Goal: Information Seeking & Learning: Learn about a topic

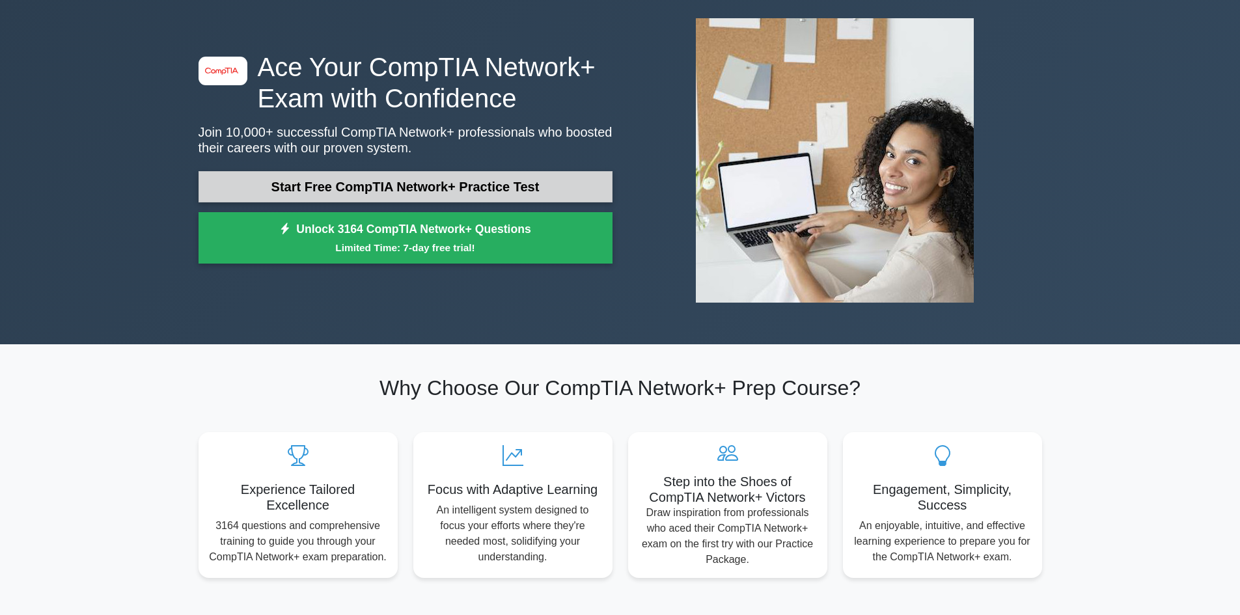
click at [490, 184] on link "Start Free CompTIA Network+ Practice Test" at bounding box center [406, 186] width 414 height 31
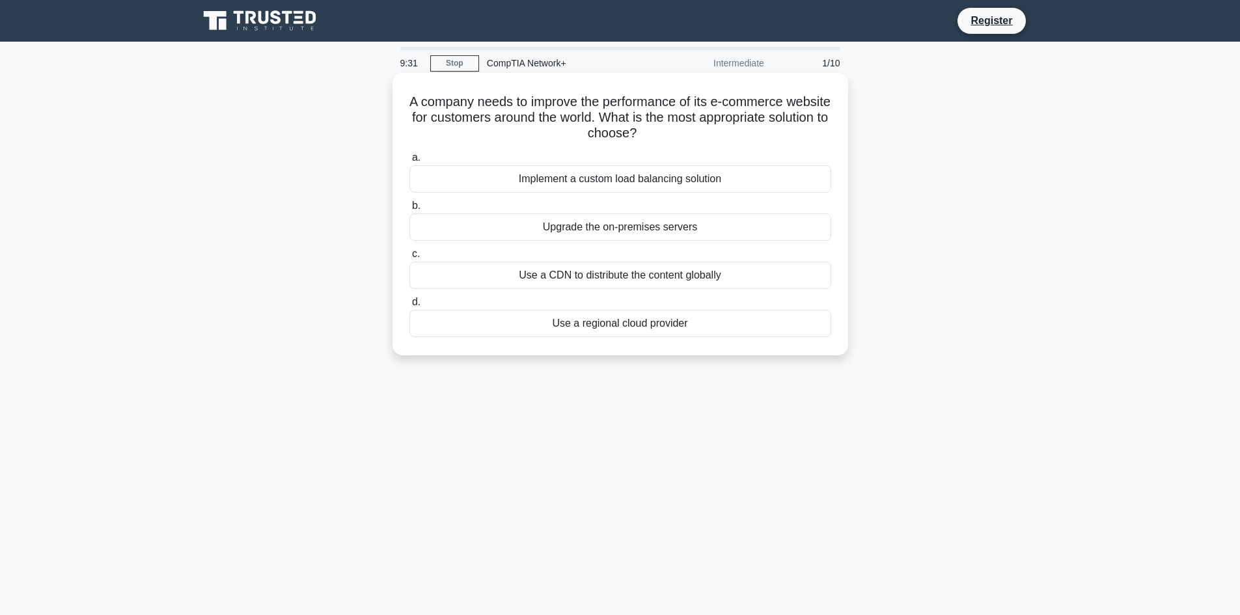
click at [615, 228] on div "Upgrade the on-premises servers" at bounding box center [620, 226] width 422 height 27
click at [409, 210] on input "b. Upgrade the on-premises servers" at bounding box center [409, 206] width 0 height 8
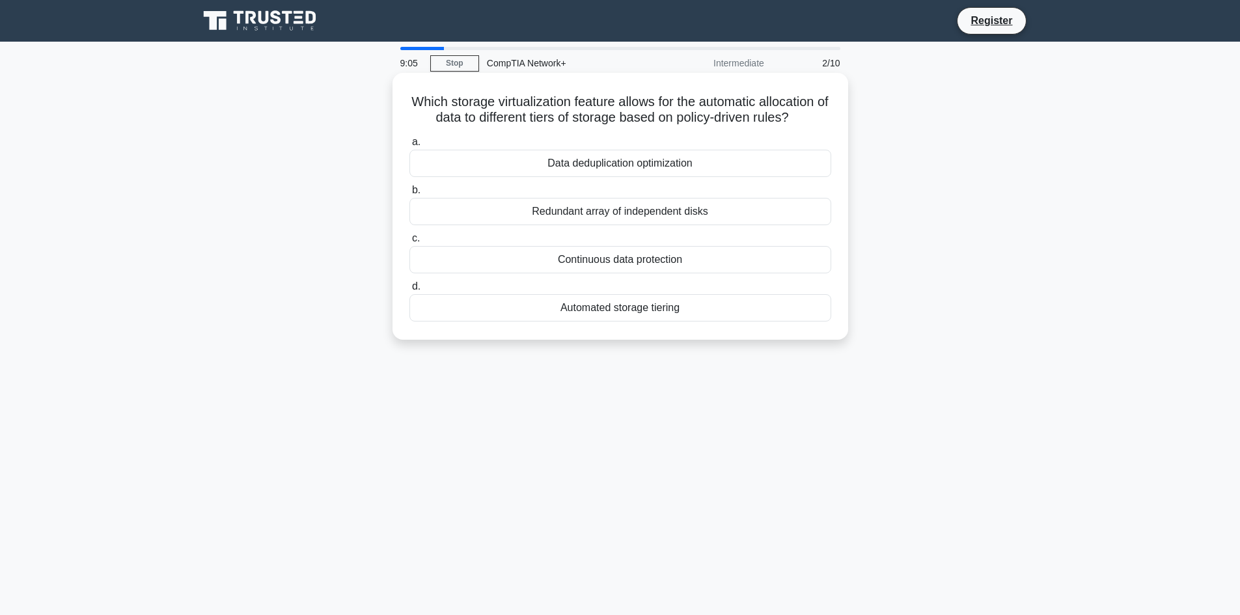
click at [622, 310] on div "Automated storage tiering" at bounding box center [620, 307] width 422 height 27
click at [409, 291] on input "d. Automated storage tiering" at bounding box center [409, 286] width 0 height 8
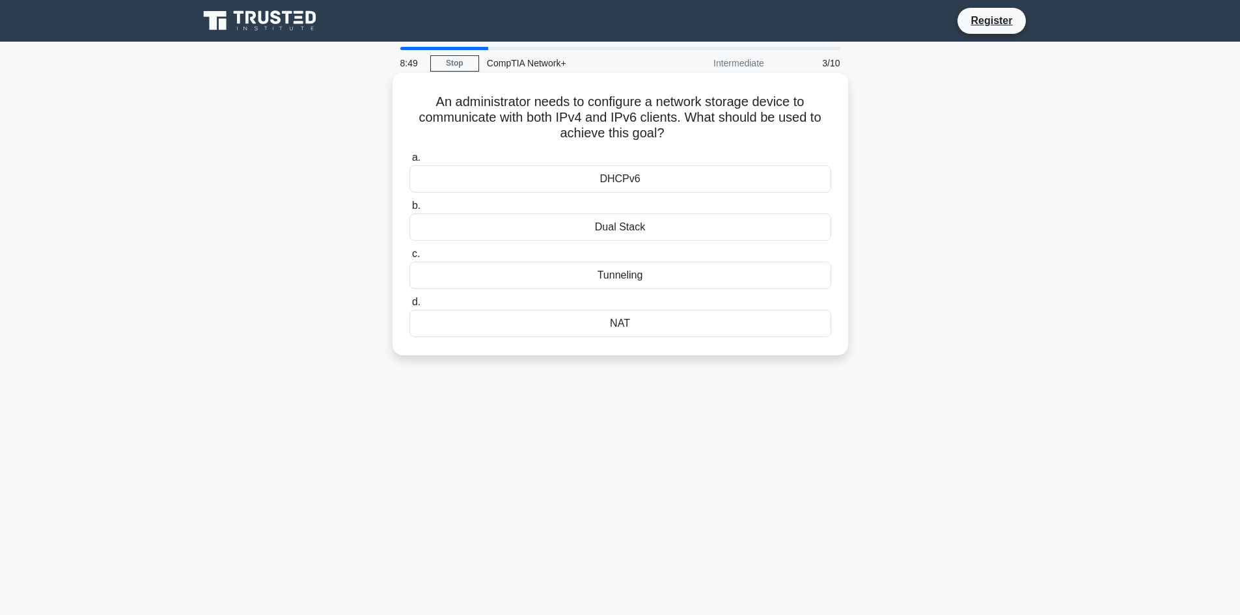
click at [559, 328] on div "NAT" at bounding box center [620, 323] width 422 height 27
click at [409, 307] on input "d. NAT" at bounding box center [409, 302] width 0 height 8
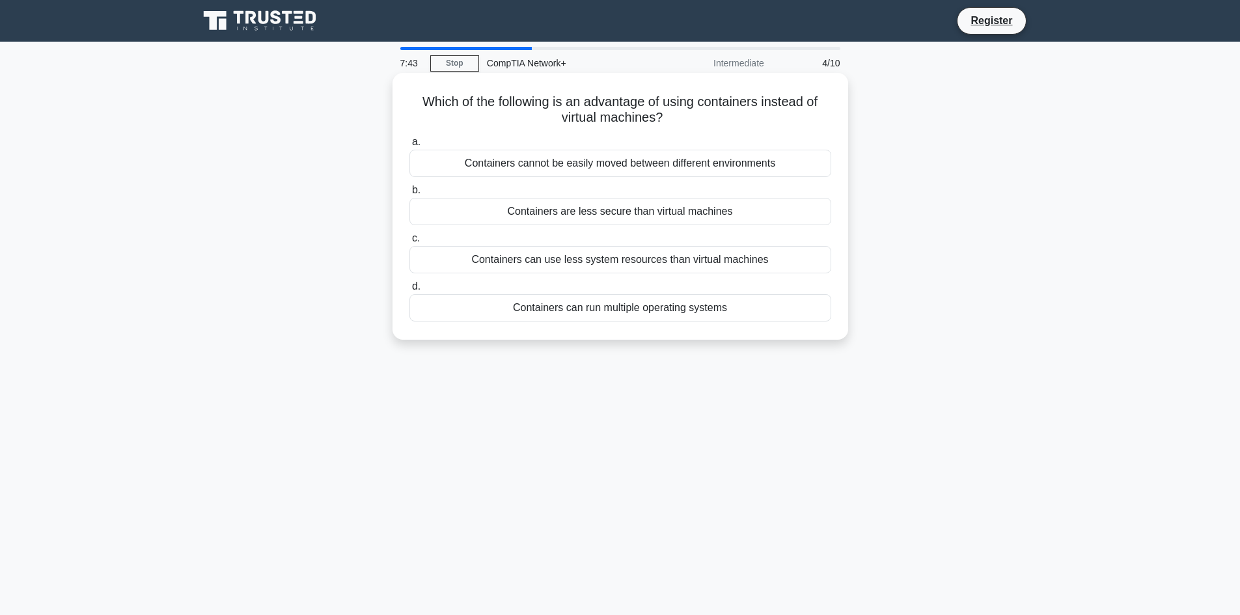
click at [612, 258] on div "Containers can use less system resources than virtual machines" at bounding box center [620, 259] width 422 height 27
click at [409, 243] on input "c. Containers can use less system resources than virtual machines" at bounding box center [409, 238] width 0 height 8
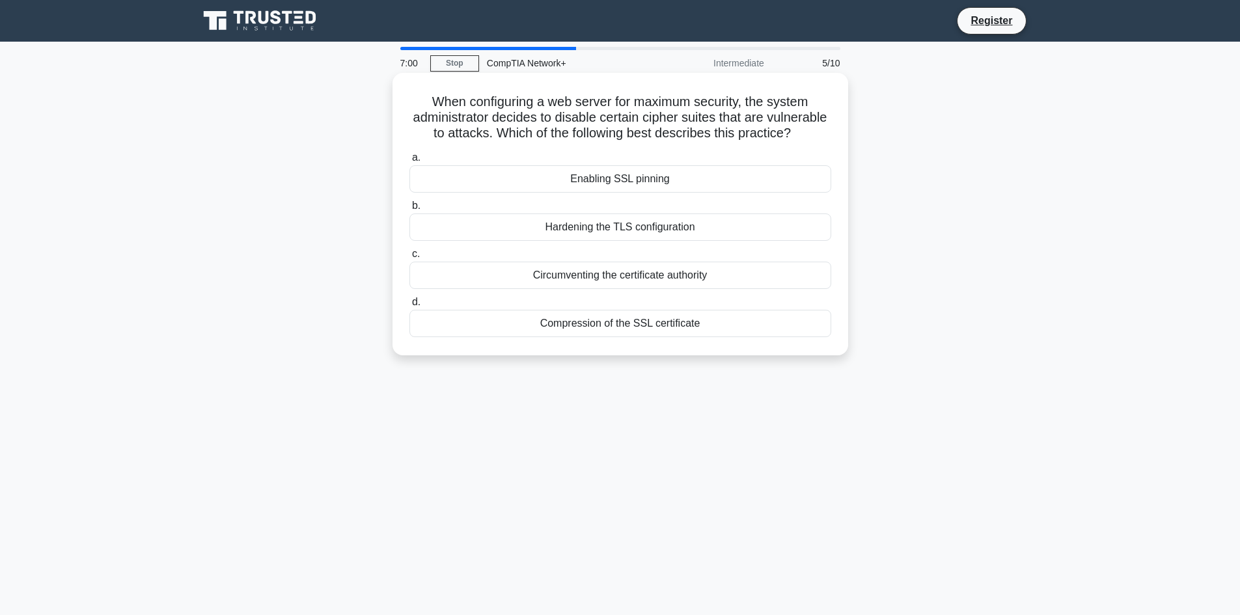
click at [626, 241] on div "Hardening the TLS configuration" at bounding box center [620, 226] width 422 height 27
click at [409, 210] on input "b. Hardening the TLS configuration" at bounding box center [409, 206] width 0 height 8
click at [622, 223] on div "Rack elevation diagram" at bounding box center [620, 226] width 422 height 27
click at [409, 210] on input "b. Rack elevation diagram" at bounding box center [409, 206] width 0 height 8
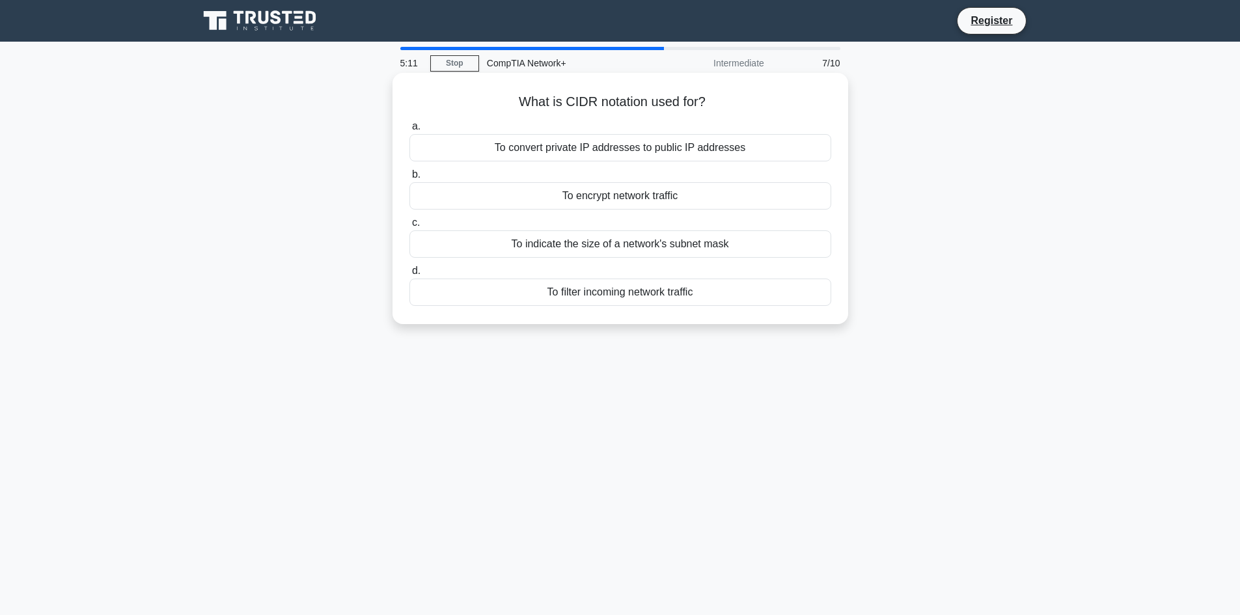
click at [649, 200] on div "To encrypt network traffic" at bounding box center [620, 195] width 422 height 27
click at [409, 179] on input "b. To encrypt network traffic" at bounding box center [409, 175] width 0 height 8
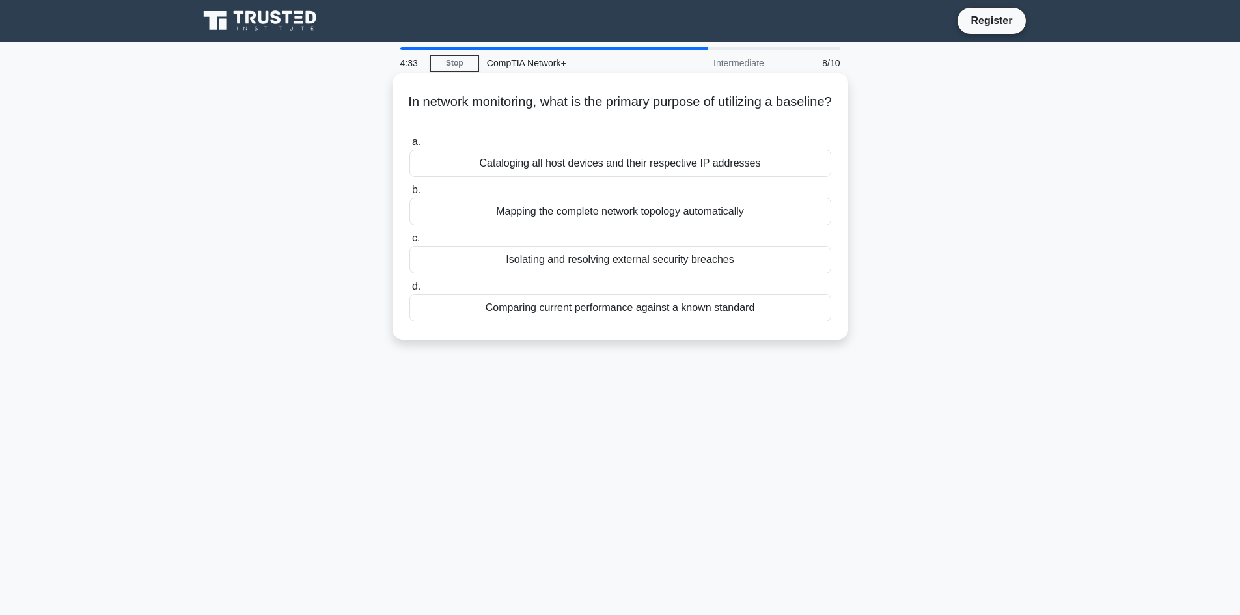
click at [752, 297] on div "In network monitoring, what is the primary purpose of utilizing a baseline? .sp…" at bounding box center [620, 206] width 445 height 256
click at [717, 209] on div "Mapping the complete network topology automatically" at bounding box center [620, 211] width 422 height 27
click at [409, 195] on input "b. Mapping the complete network topology automatically" at bounding box center [409, 190] width 0 height 8
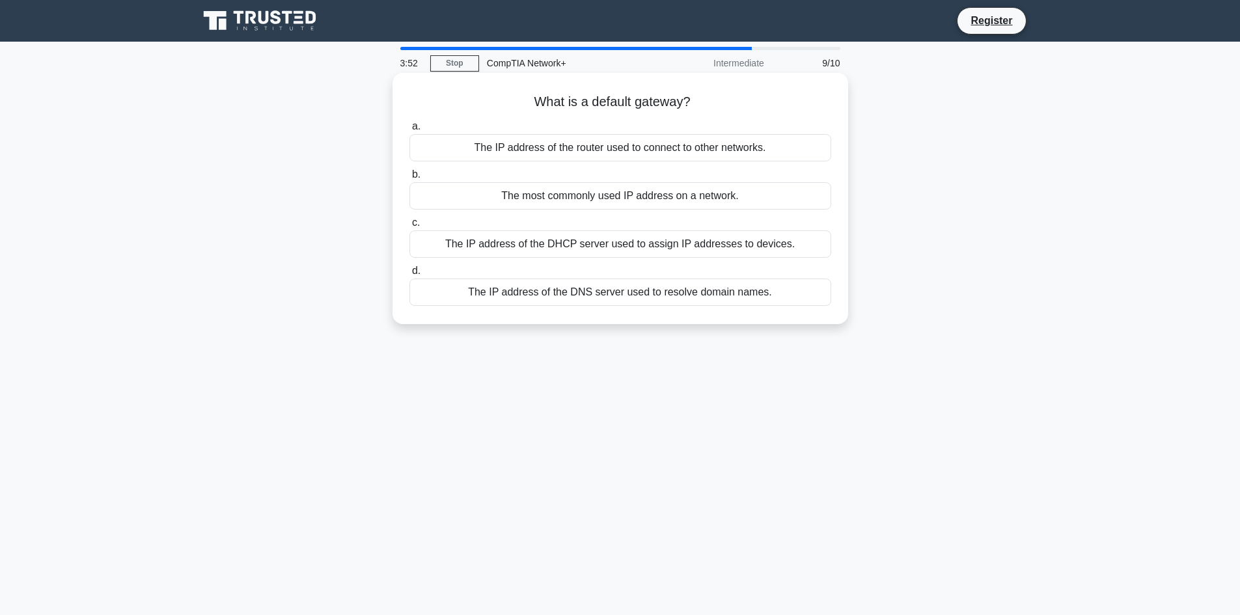
click at [568, 156] on div "The IP address of the router used to connect to other networks." at bounding box center [620, 147] width 422 height 27
click at [409, 131] on input "a. The IP address of the router used to connect to other networks." at bounding box center [409, 126] width 0 height 8
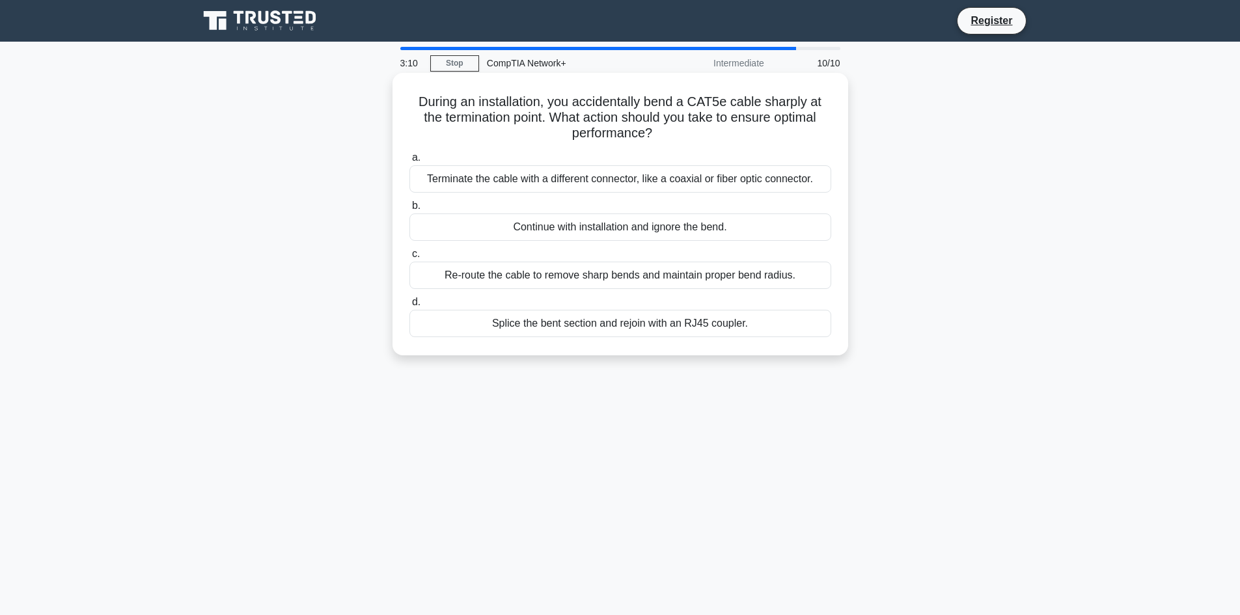
click at [546, 336] on div "Splice the bent section and rejoin with an RJ45 coupler." at bounding box center [620, 323] width 422 height 27
click at [409, 307] on input "d. Splice the bent section and rejoin with an RJ45 coupler." at bounding box center [409, 302] width 0 height 8
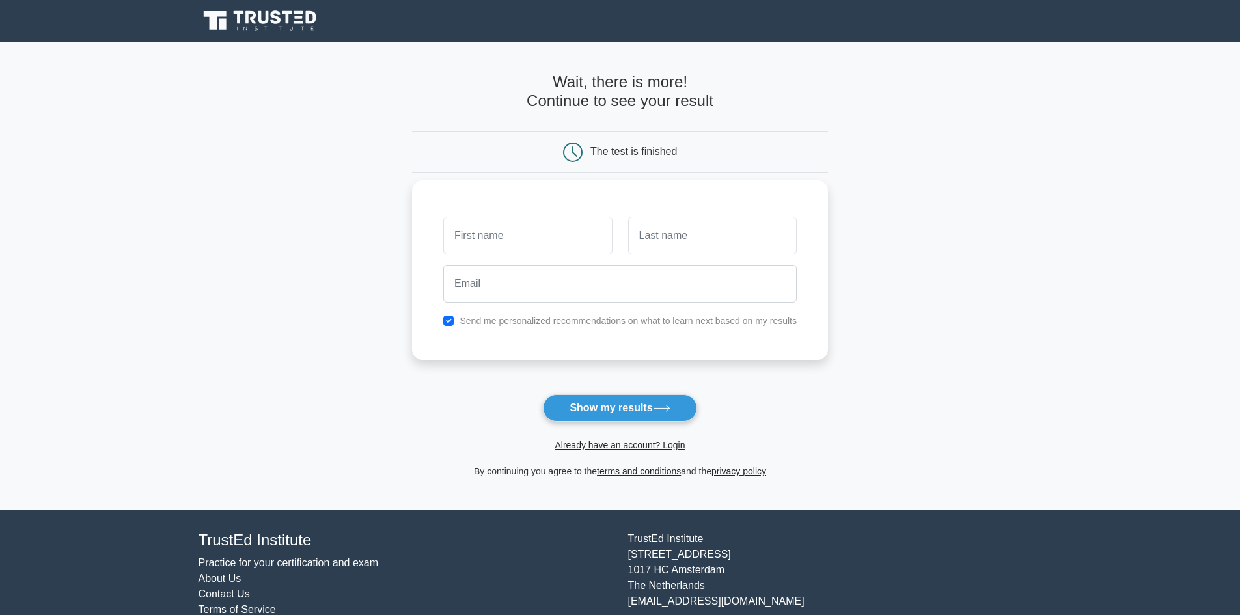
type input "s"
type input "SYED MOHAMED KABEER"
type input "ALAVUDEEN"
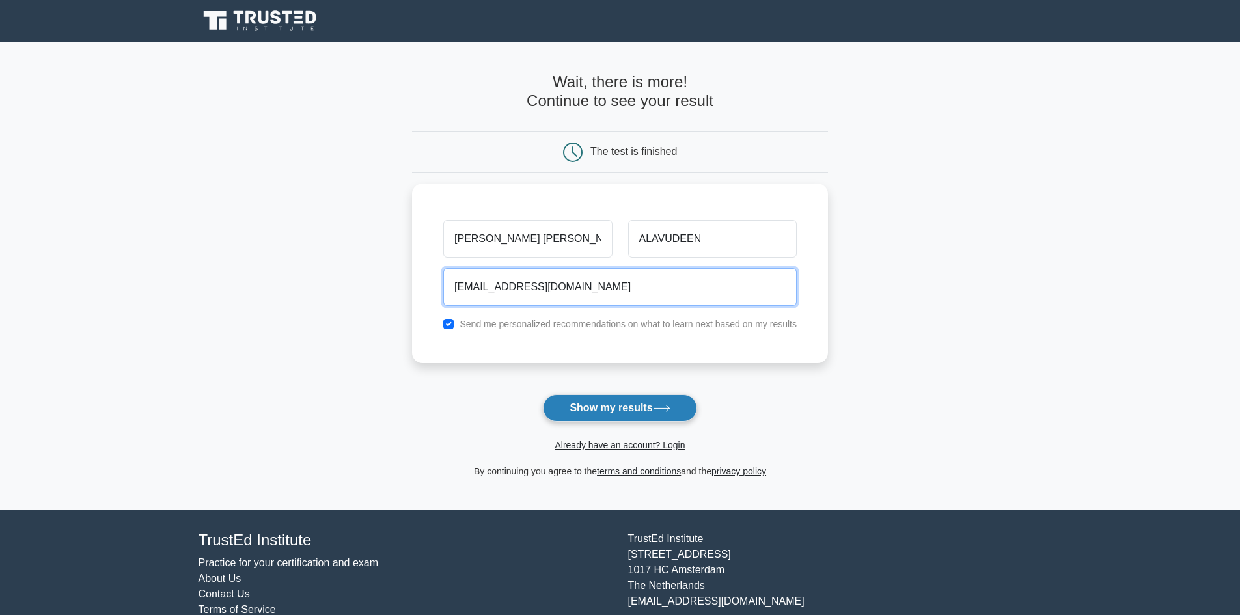
type input "infosoft.kabi@gmail.com"
click at [620, 406] on button "Show my results" at bounding box center [620, 407] width 154 height 27
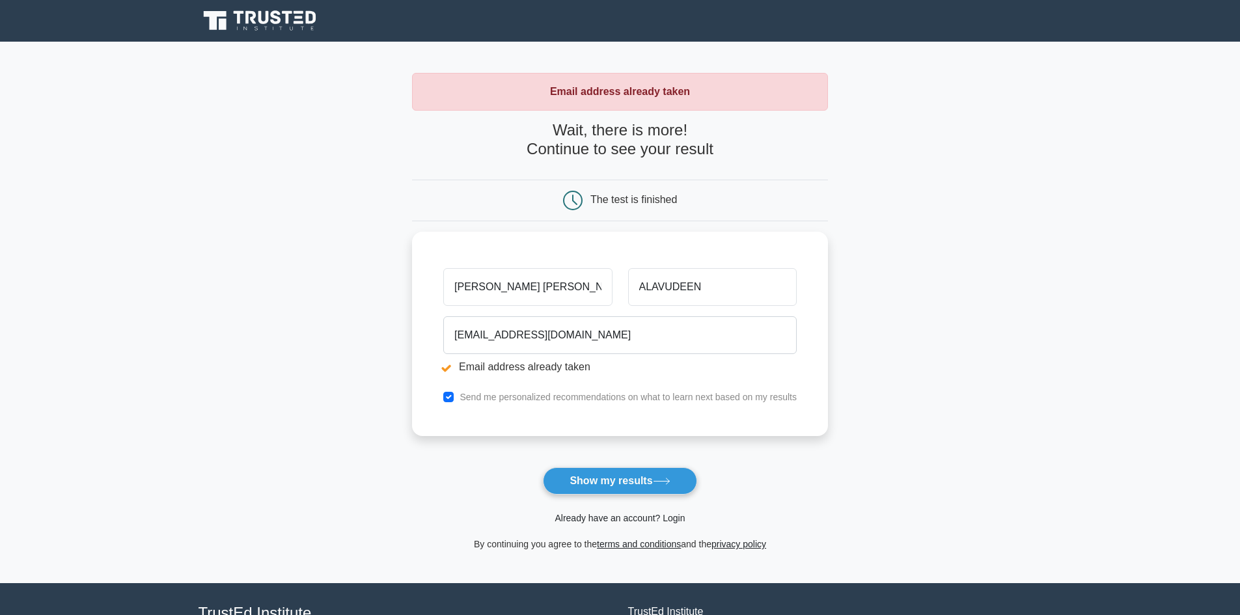
click at [627, 520] on link "Already have an account? Login" at bounding box center [620, 518] width 130 height 10
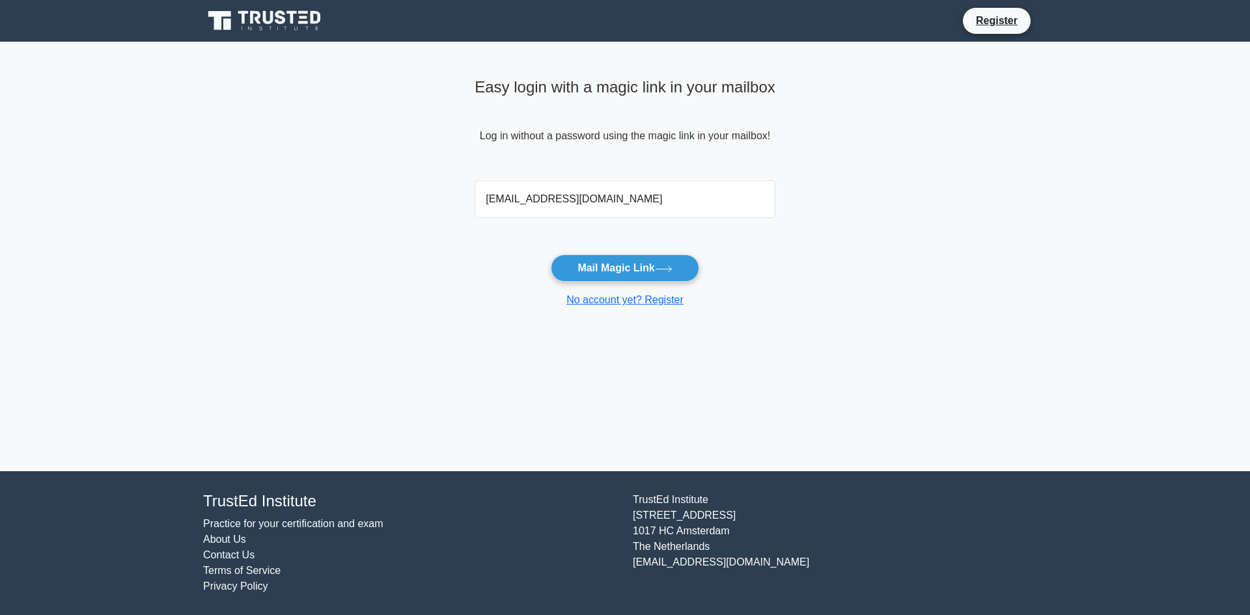
type input "[EMAIL_ADDRESS][DOMAIN_NAME]"
click at [551, 254] on button "Mail Magic Link" at bounding box center [625, 267] width 148 height 27
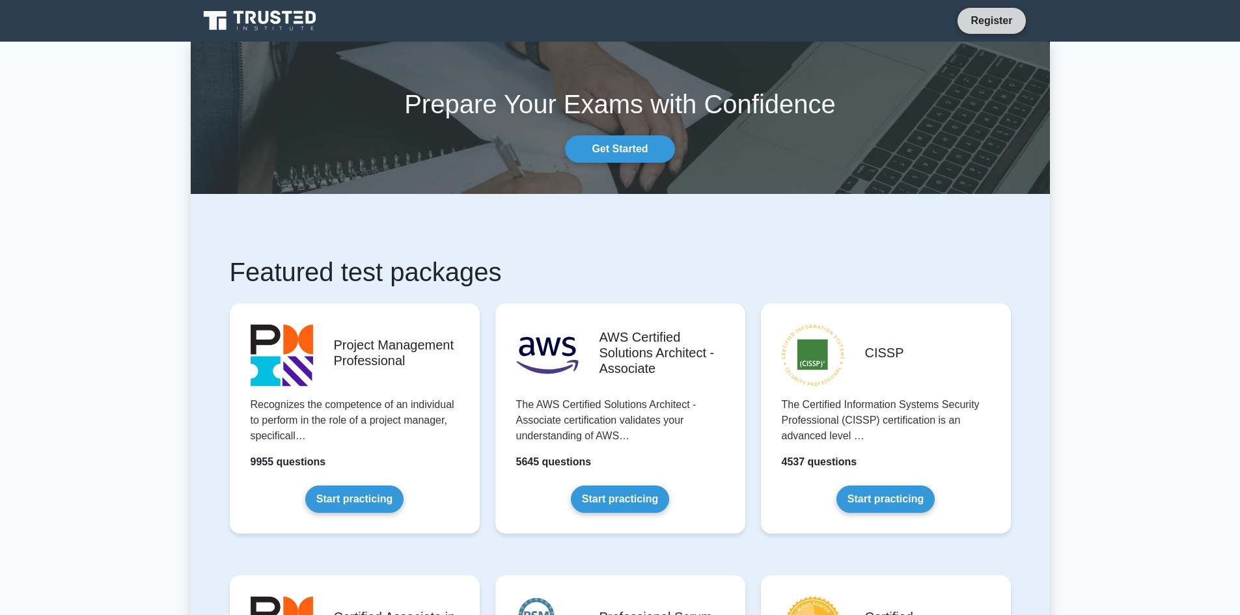
click at [983, 22] on link "Register" at bounding box center [991, 20] width 57 height 16
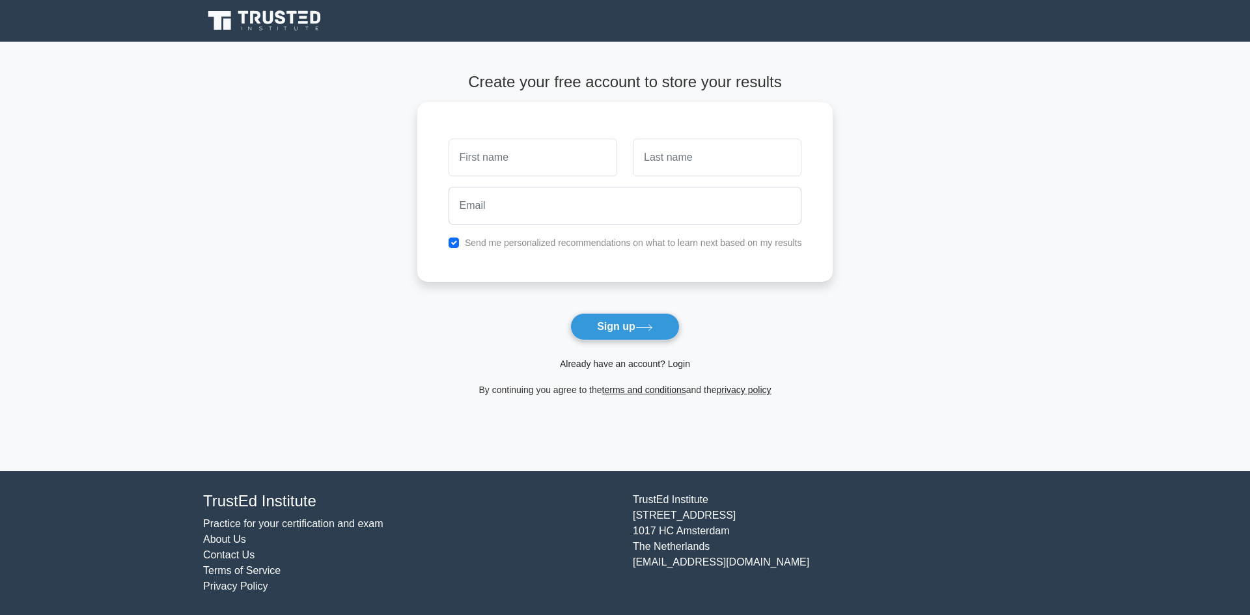
click at [630, 361] on link "Already have an account? Login" at bounding box center [625, 364] width 130 height 10
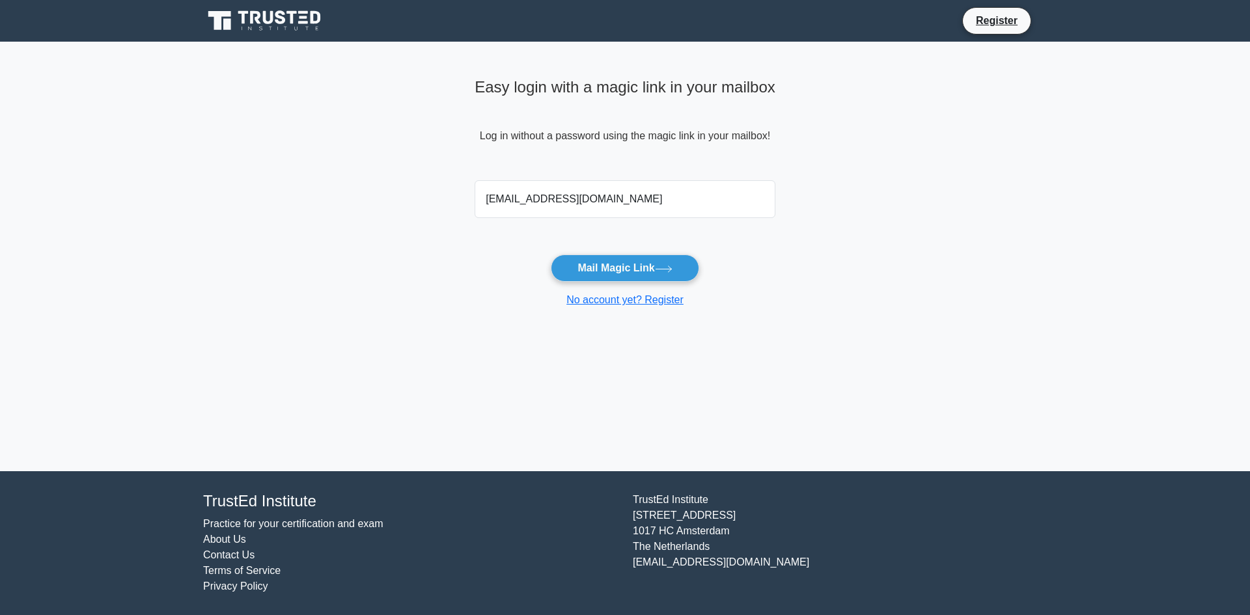
type input "infosoft.kabi@gmail.com"
click at [551, 254] on button "Mail Magic Link" at bounding box center [625, 267] width 148 height 27
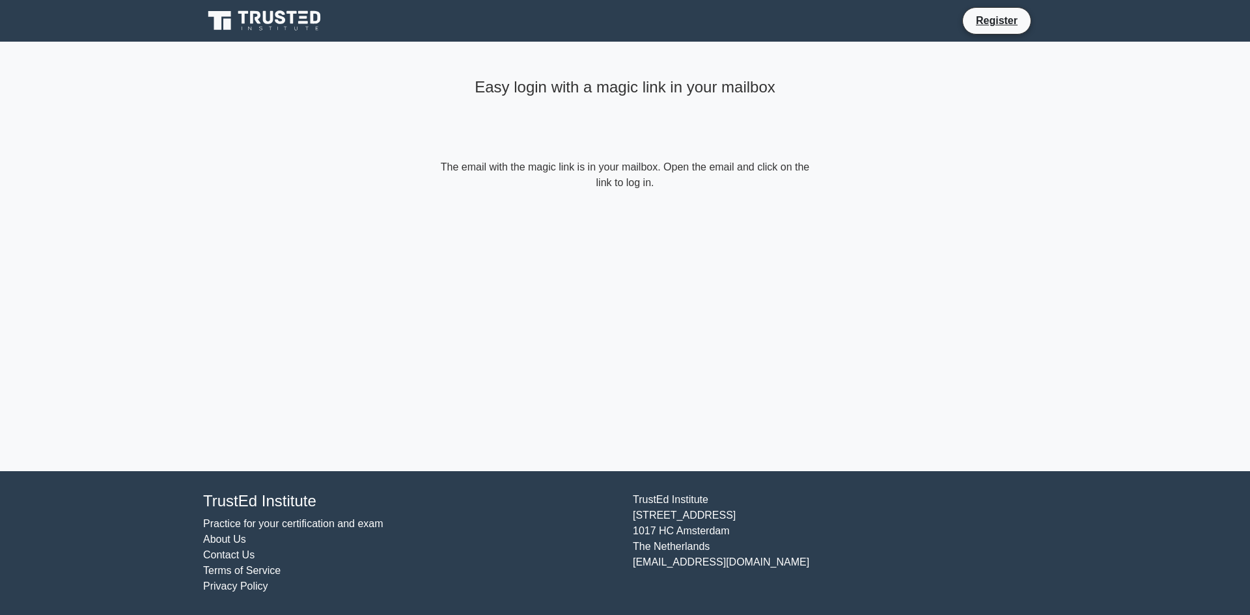
click at [638, 185] on form "The email with the magic link is in your mailbox. Open the email and click on t…" at bounding box center [624, 174] width 375 height 31
click at [696, 87] on h4 "Easy login with a magic link in your mailbox" at bounding box center [624, 87] width 375 height 19
click at [992, 24] on link "Register" at bounding box center [996, 20] width 57 height 16
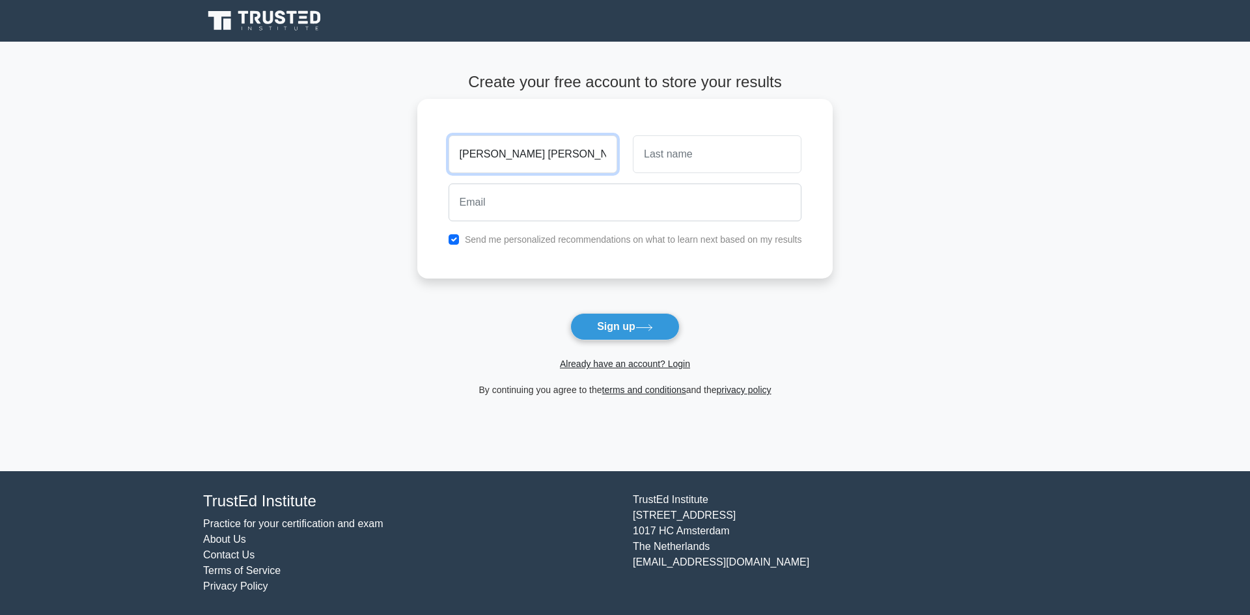
type input "SYED MOHAMED KABEER"
type input "ALAVUDEEN"
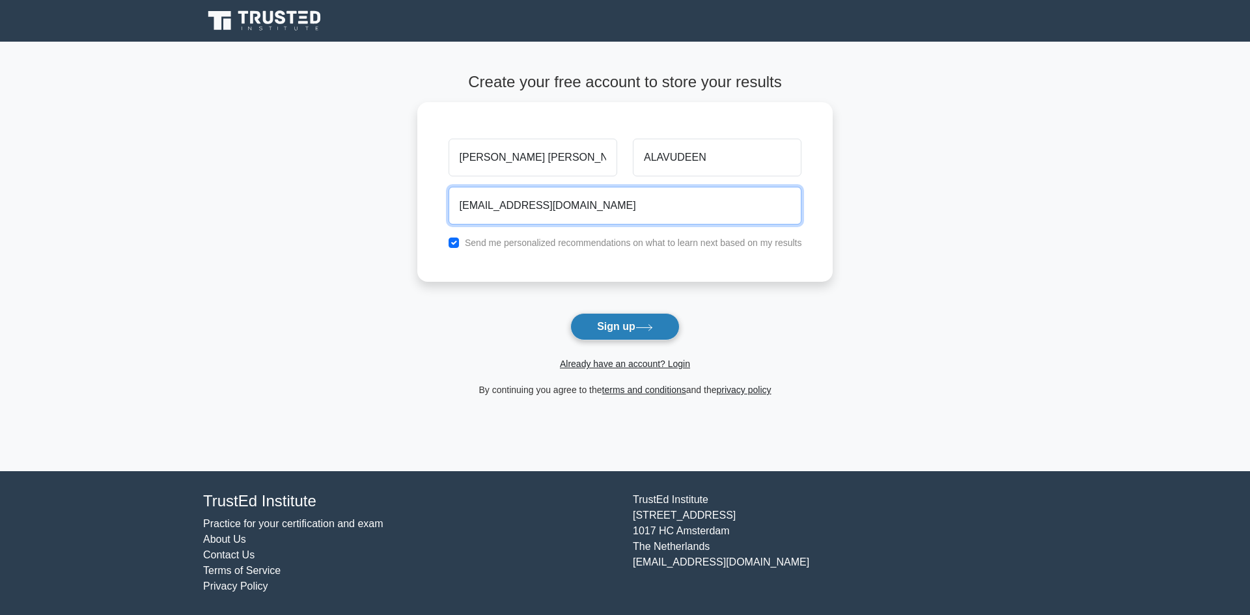
type input "skabeer@moh.gov.kw"
click at [627, 331] on button "Sign up" at bounding box center [624, 326] width 109 height 27
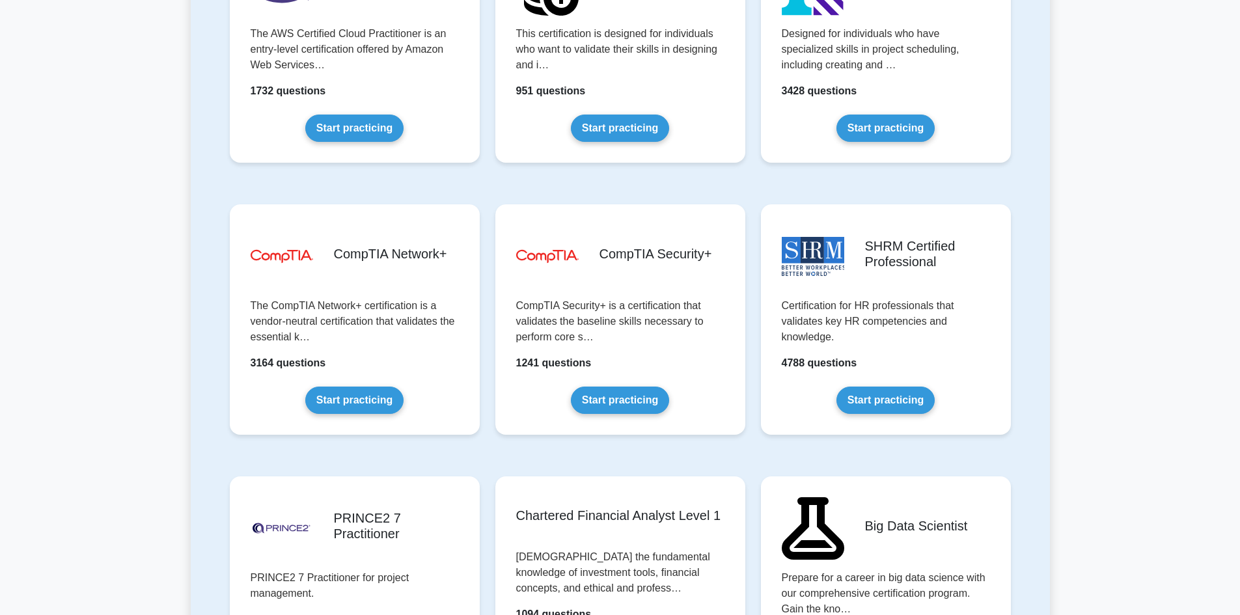
scroll to position [2278, 0]
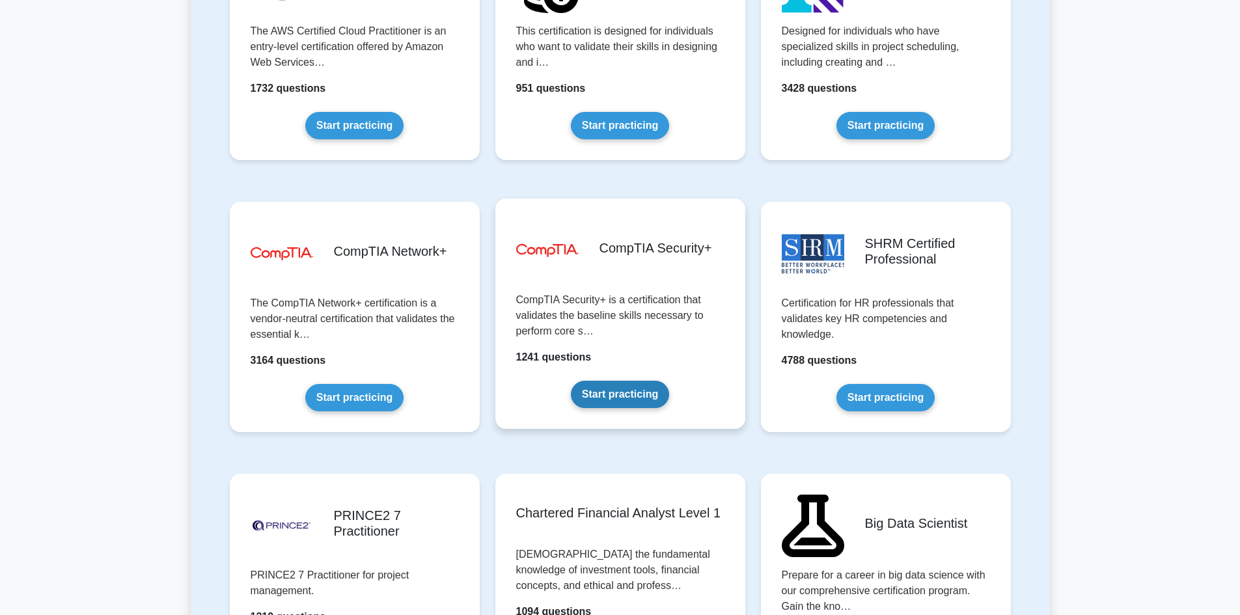
click at [594, 394] on link "Start practicing" at bounding box center [620, 394] width 98 height 27
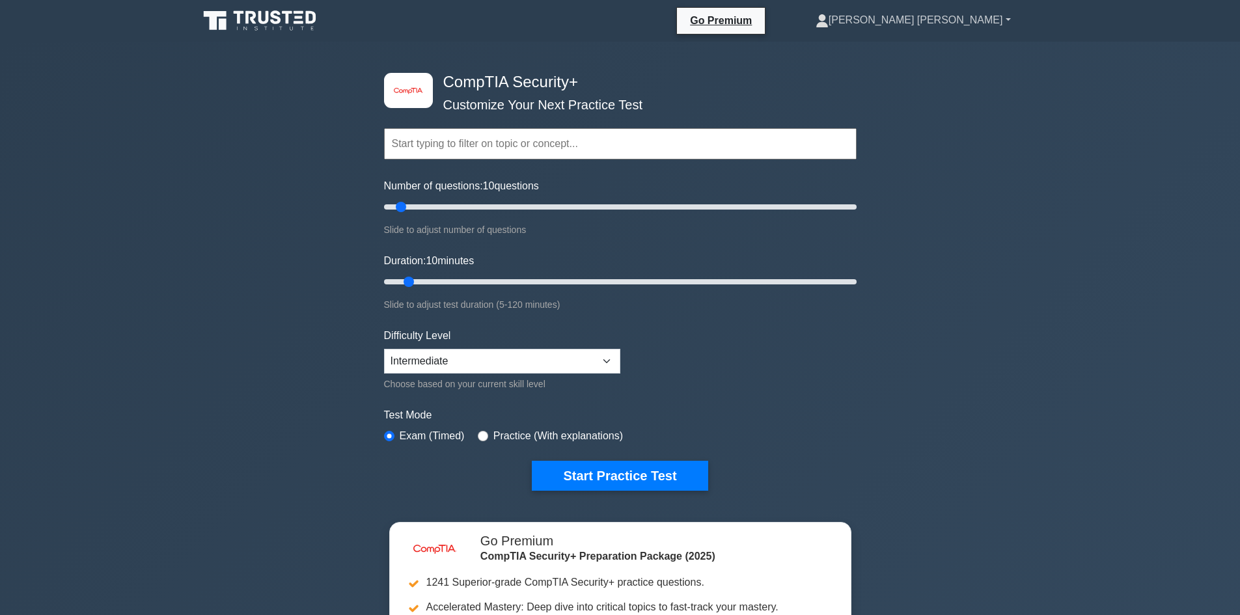
click at [1010, 22] on link "[PERSON_NAME] [PERSON_NAME]" at bounding box center [913, 20] width 258 height 26
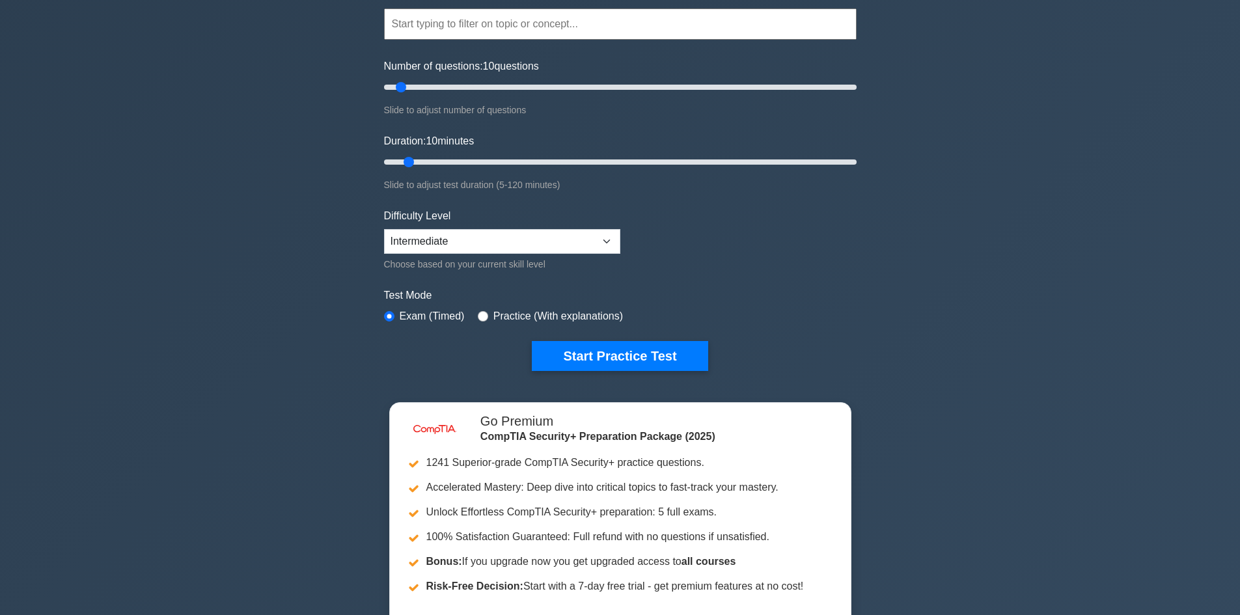
scroll to position [195, 0]
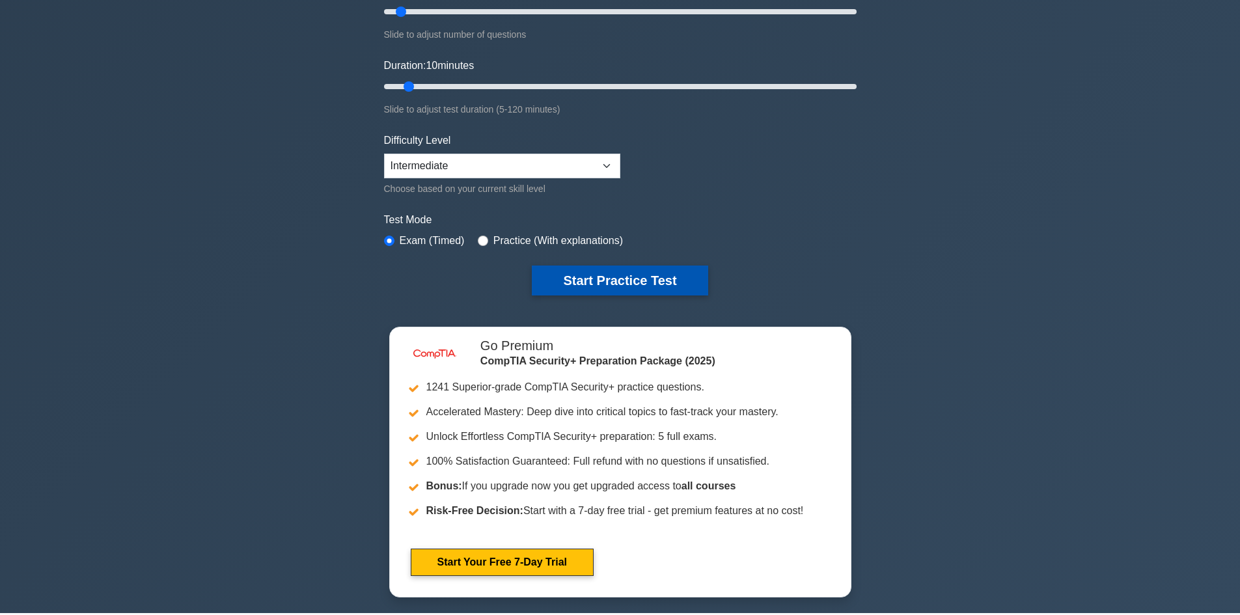
click at [585, 279] on button "Start Practice Test" at bounding box center [620, 281] width 176 height 30
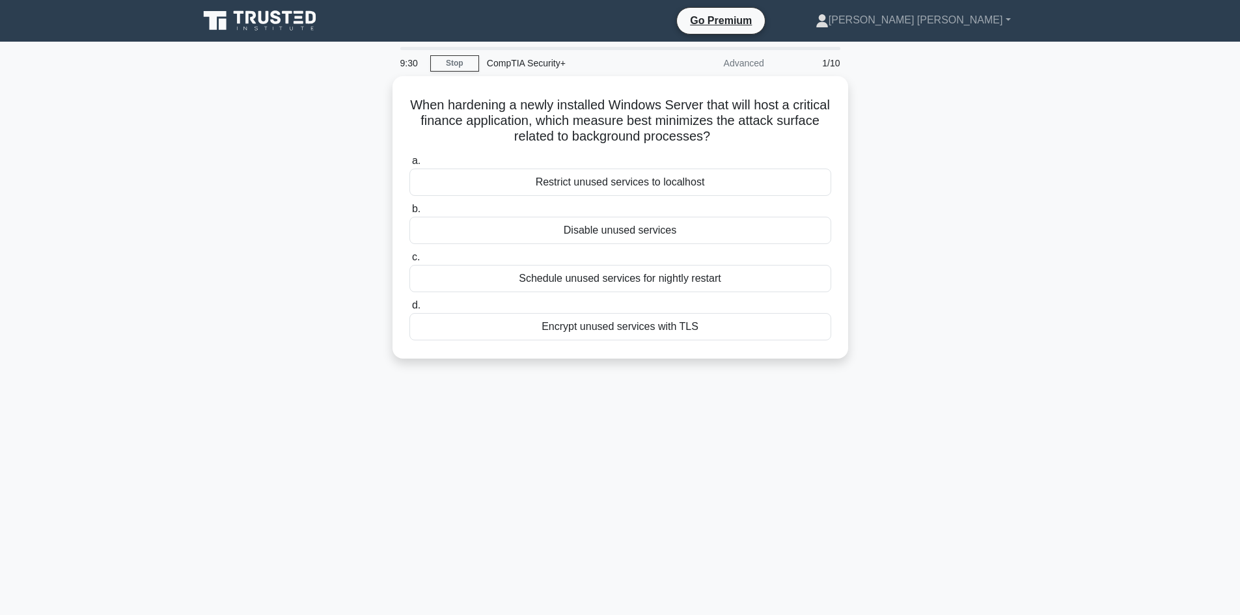
drag, startPoint x: 739, startPoint y: 135, endPoint x: 391, endPoint y: 95, distance: 351.2
click at [391, 95] on div "When hardening a newly installed Windows Server that will host a critical finan…" at bounding box center [620, 225] width 859 height 298
copy h5 "When hardening a newly installed Windows Server that will host a critical finan…"
click at [653, 227] on div "Disable unused services" at bounding box center [620, 226] width 422 height 27
click at [409, 210] on input "b. Disable unused services" at bounding box center [409, 206] width 0 height 8
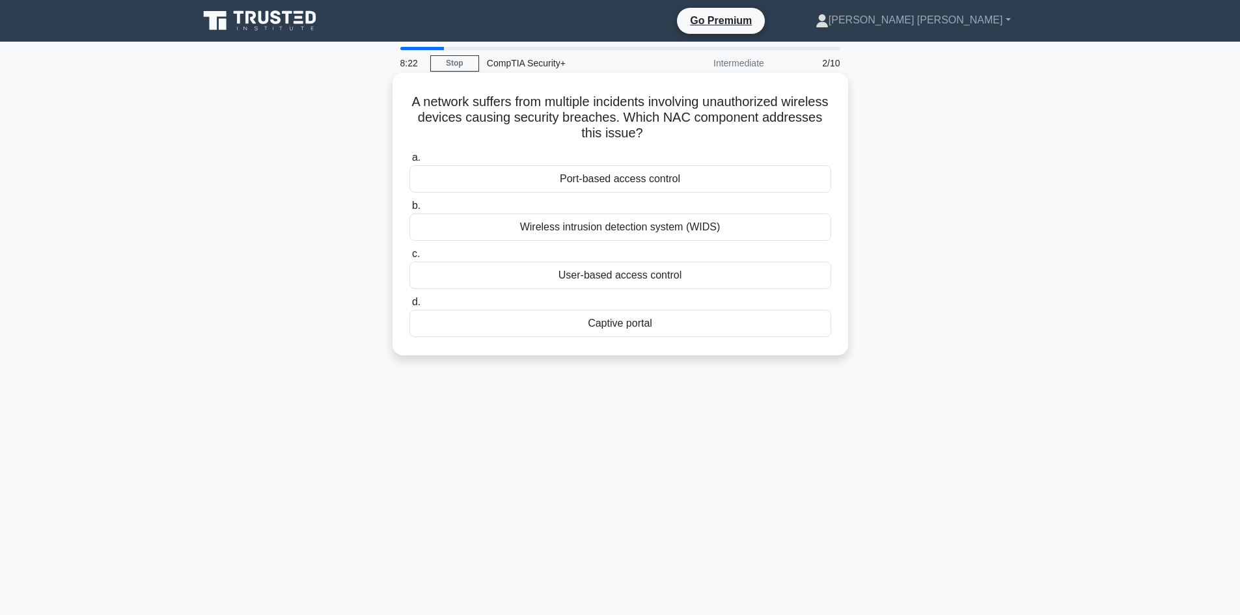
drag, startPoint x: 426, startPoint y: 100, endPoint x: 713, endPoint y: 136, distance: 289.3
click at [713, 136] on h5 "A network suffers from multiple incidents involving unauthorized wireless devic…" at bounding box center [620, 118] width 424 height 48
copy h5 "A network suffers from multiple incidents involving unauthorized wireless devic…"
click at [568, 222] on div "Wireless intrusion detection system (WIDS)" at bounding box center [620, 226] width 422 height 27
click at [409, 210] on input "b. Wireless intrusion detection system (WIDS)" at bounding box center [409, 206] width 0 height 8
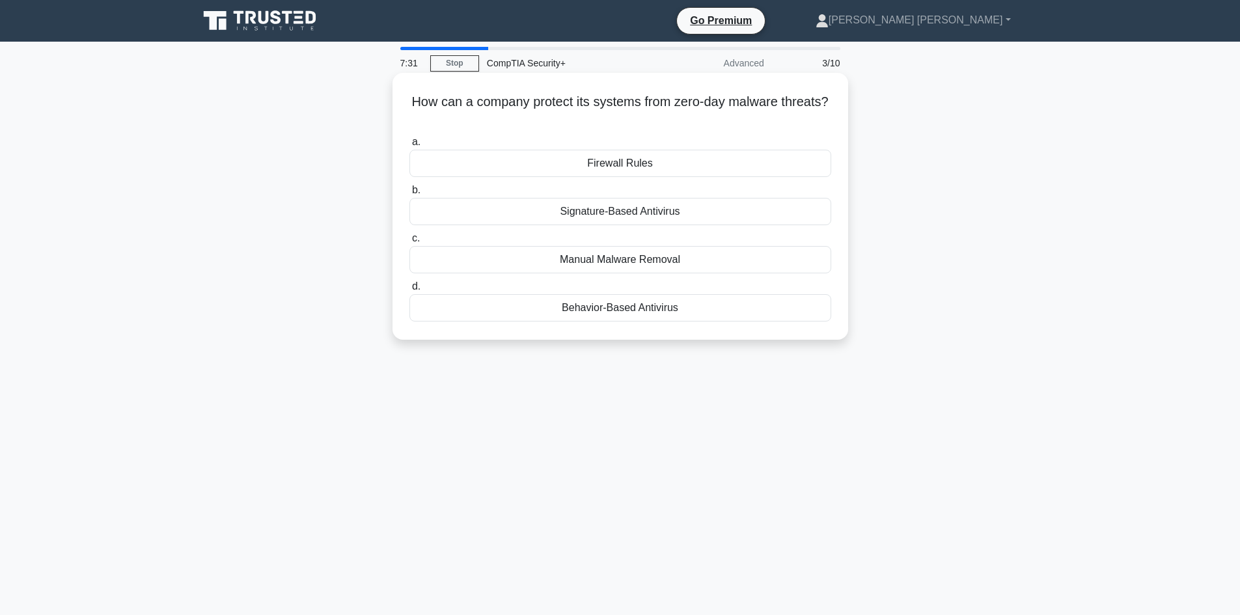
drag, startPoint x: 435, startPoint y: 101, endPoint x: 654, endPoint y: 124, distance: 219.9
click at [654, 124] on h5 "How can a company protect its systems from zero-day malware threats? .spinner_0…" at bounding box center [620, 110] width 424 height 33
copy h5 "How can a company protect its systems from zero-day malware threats?"
click at [619, 306] on div "Behavior-Based Antivirus" at bounding box center [620, 307] width 422 height 27
click at [409, 291] on input "d. Behavior-Based Antivirus" at bounding box center [409, 286] width 0 height 8
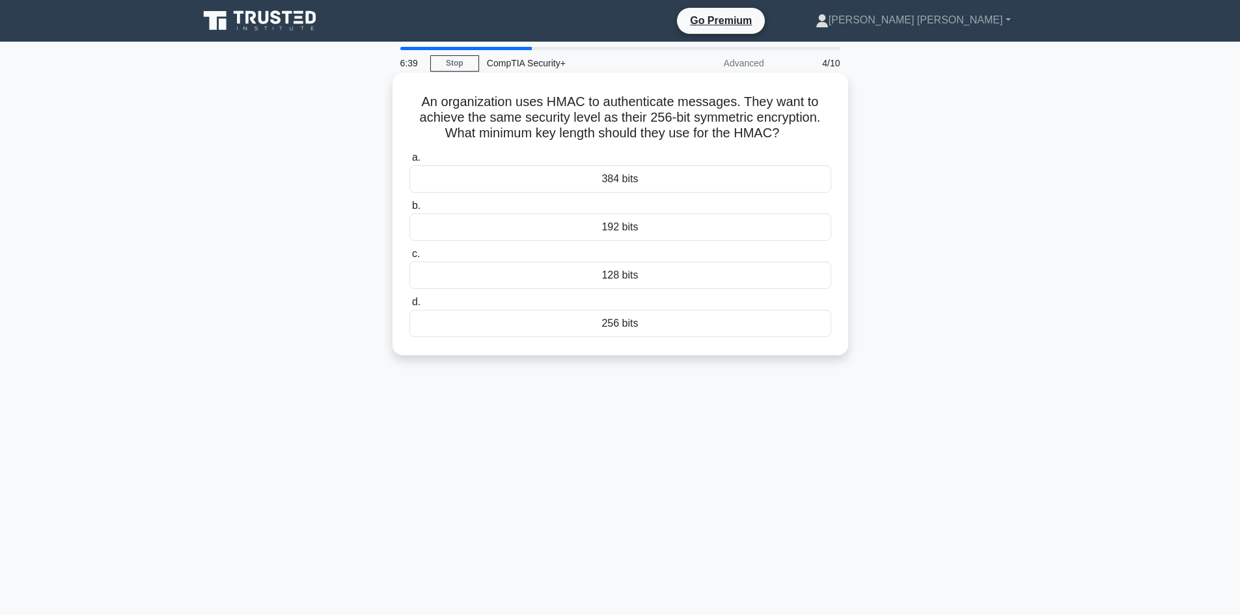
drag, startPoint x: 413, startPoint y: 95, endPoint x: 806, endPoint y: 128, distance: 394.5
click at [806, 128] on h5 "An organization uses HMAC to authenticate messages. They want to achieve the sa…" at bounding box center [620, 118] width 424 height 48
copy h5 "An organization uses HMAC to authenticate messages. They want to achieve the sa…"
click at [625, 320] on div "256 bits" at bounding box center [620, 323] width 422 height 27
click at [409, 307] on input "d. 256 bits" at bounding box center [409, 302] width 0 height 8
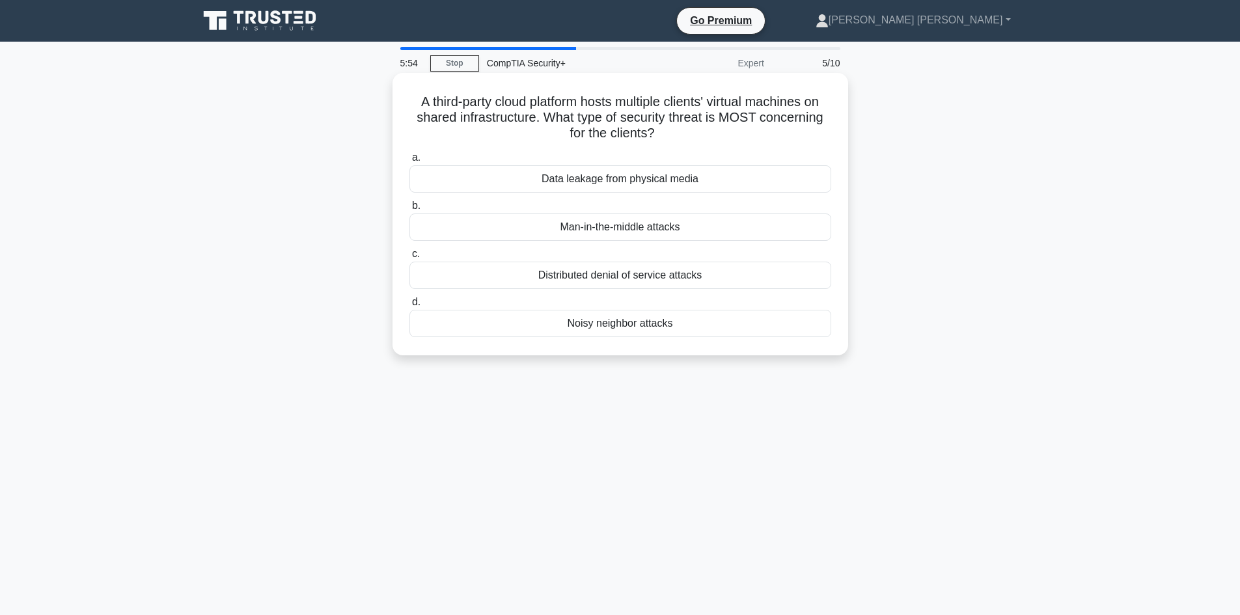
drag, startPoint x: 410, startPoint y: 95, endPoint x: 675, endPoint y: 136, distance: 268.1
click at [675, 136] on h5 "A third-party cloud platform hosts multiple clients' virtual machines on shared…" at bounding box center [620, 118] width 424 height 48
copy h5 "A third-party cloud platform hosts multiple clients' virtual machines on shared…"
drag, startPoint x: 439, startPoint y: 158, endPoint x: 675, endPoint y: 332, distance: 293.7
click at [675, 332] on div "a. Data leakage from physical media b. Man-in-the-middle attacks c. d." at bounding box center [620, 243] width 437 height 193
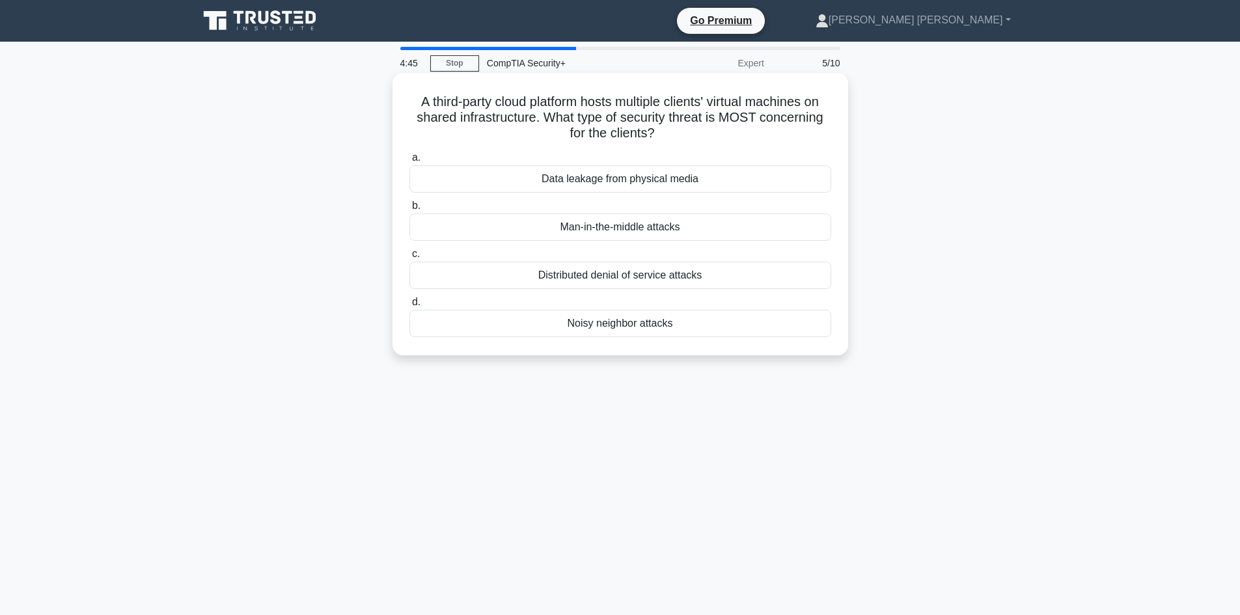
copy div "Data leakage from physical media b. Man-in-the-middle attacks c. Distributed de…"
click at [581, 327] on div "Noisy neighbor attacks" at bounding box center [620, 323] width 422 height 27
click at [409, 307] on input "d. Noisy neighbor attacks" at bounding box center [409, 302] width 0 height 8
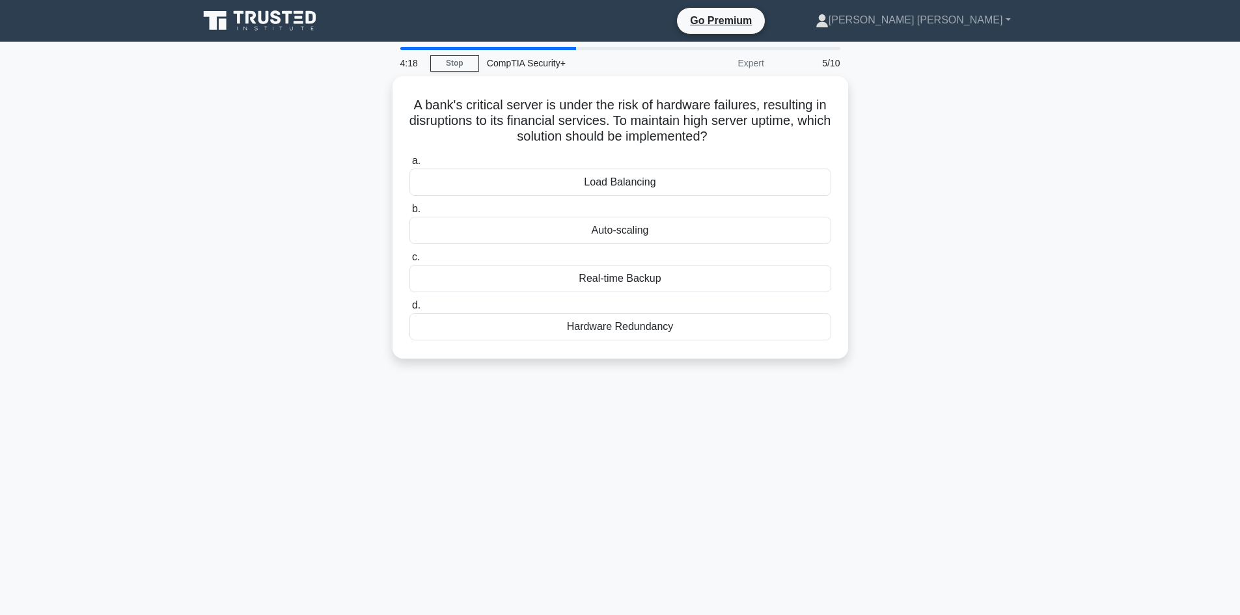
click at [581, 327] on div "Hardware Redundancy" at bounding box center [620, 326] width 422 height 27
click at [409, 310] on input "d. Hardware Redundancy" at bounding box center [409, 305] width 0 height 8
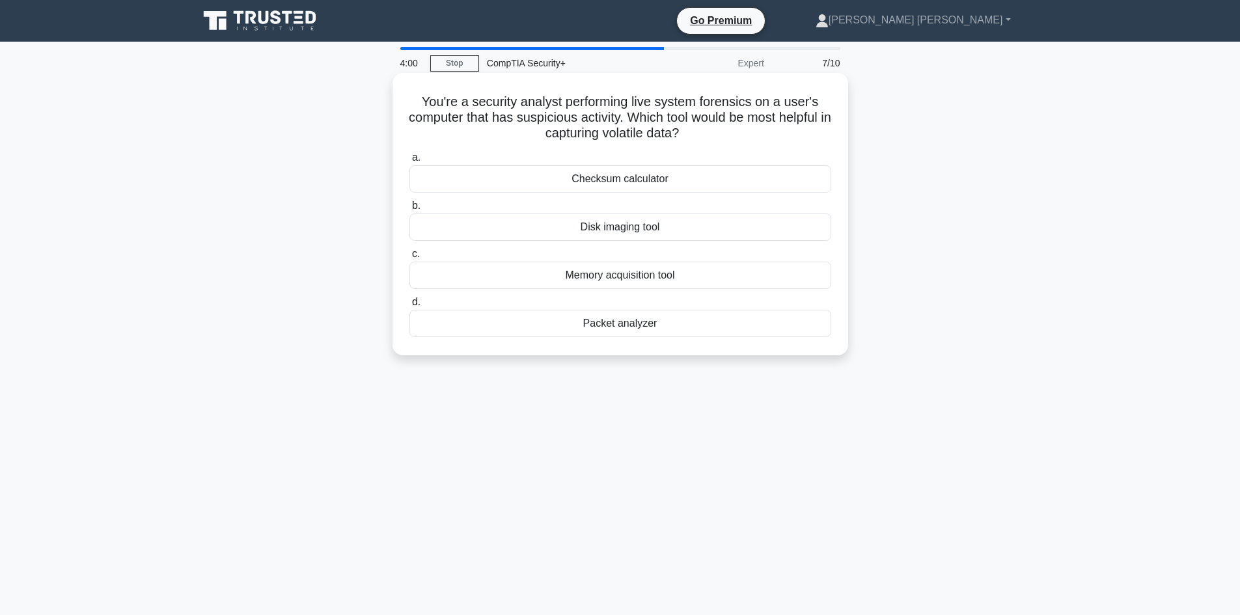
click at [592, 279] on div "Memory acquisition tool" at bounding box center [620, 275] width 422 height 27
click at [409, 258] on input "c. Memory acquisition tool" at bounding box center [409, 254] width 0 height 8
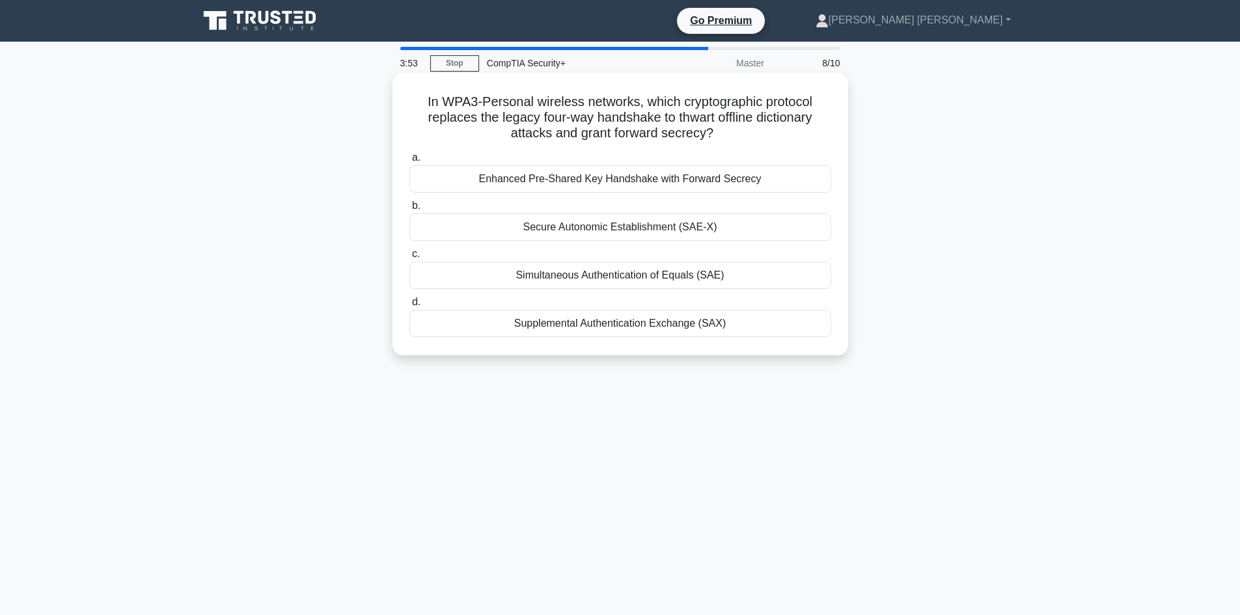
click at [538, 217] on div "Secure Autonomic Establishment (SAE-X)" at bounding box center [620, 226] width 422 height 27
click at [409, 210] on input "b. Secure Autonomic Establishment (SAE-X)" at bounding box center [409, 206] width 0 height 8
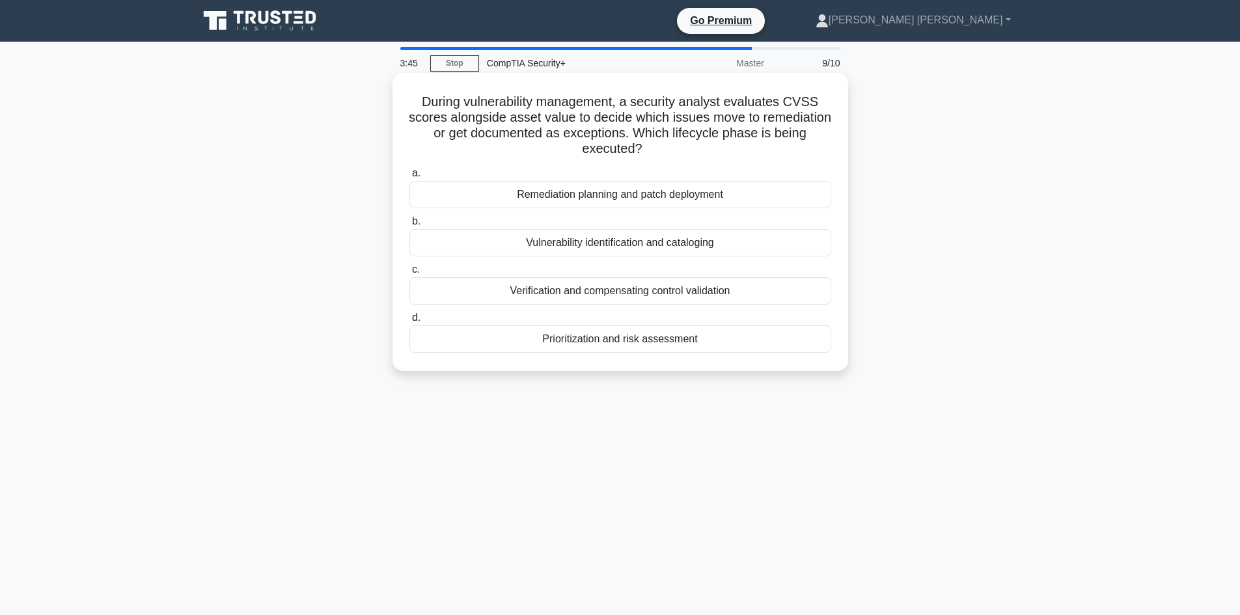
click at [566, 243] on div "Vulnerability identification and cataloging" at bounding box center [620, 242] width 422 height 27
click at [409, 226] on input "b. Vulnerability identification and cataloging" at bounding box center [409, 221] width 0 height 8
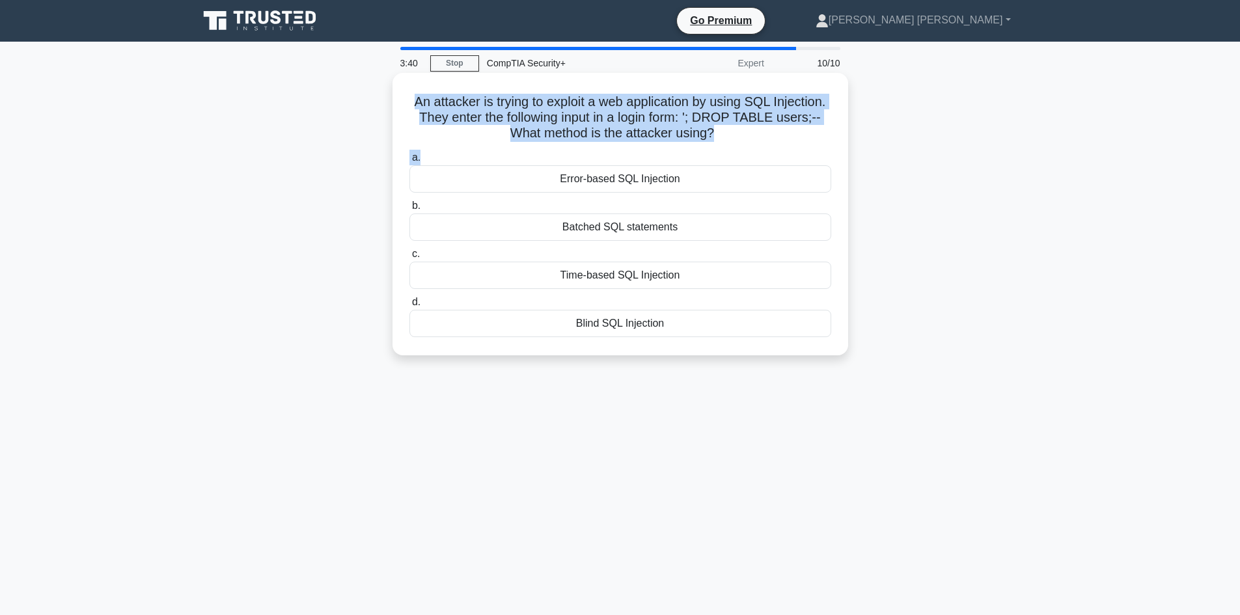
drag, startPoint x: 437, startPoint y: 99, endPoint x: 790, endPoint y: 148, distance: 355.6
click at [790, 148] on div "An attacker is trying to exploit a web application by using SQL Injection. They…" at bounding box center [620, 214] width 445 height 272
copy div "An attacker is trying to exploit a web application by using SQL Injection. They…"
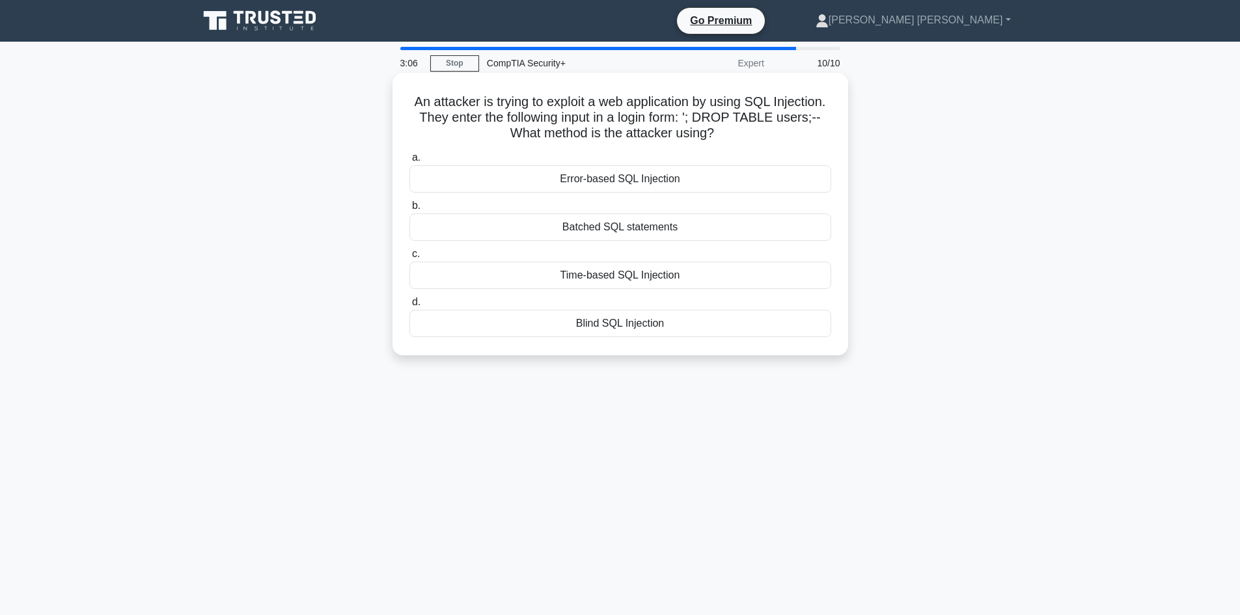
click at [614, 178] on div "Error-based SQL Injection" at bounding box center [620, 178] width 422 height 27
click at [409, 162] on input "a. Error-based SQL Injection" at bounding box center [409, 158] width 0 height 8
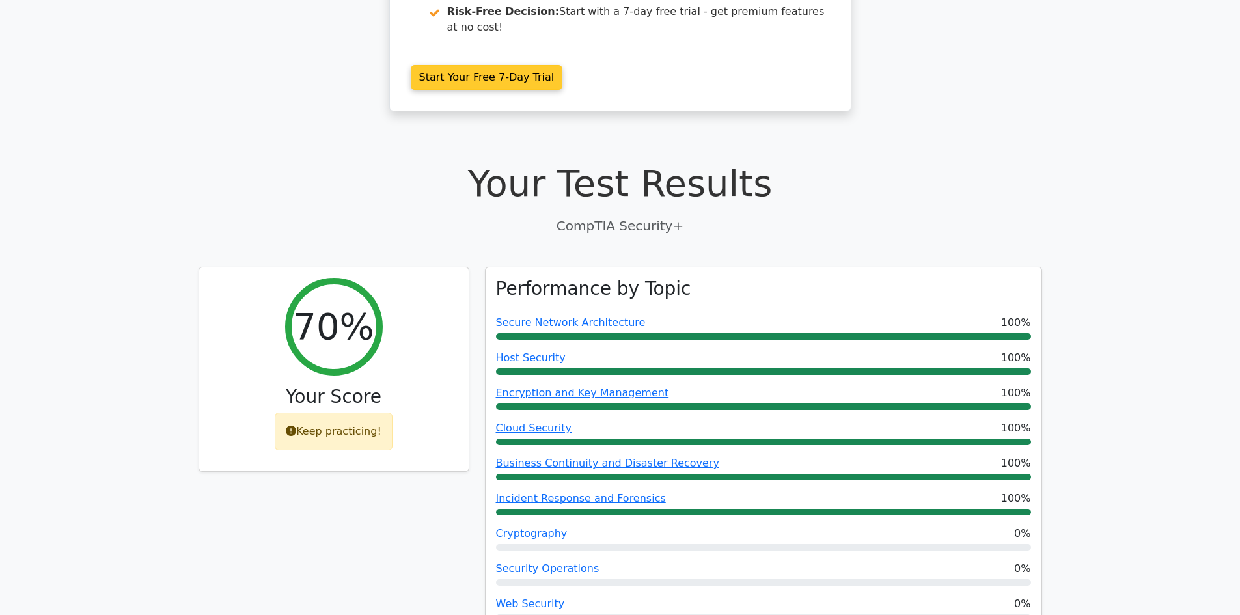
scroll to position [260, 0]
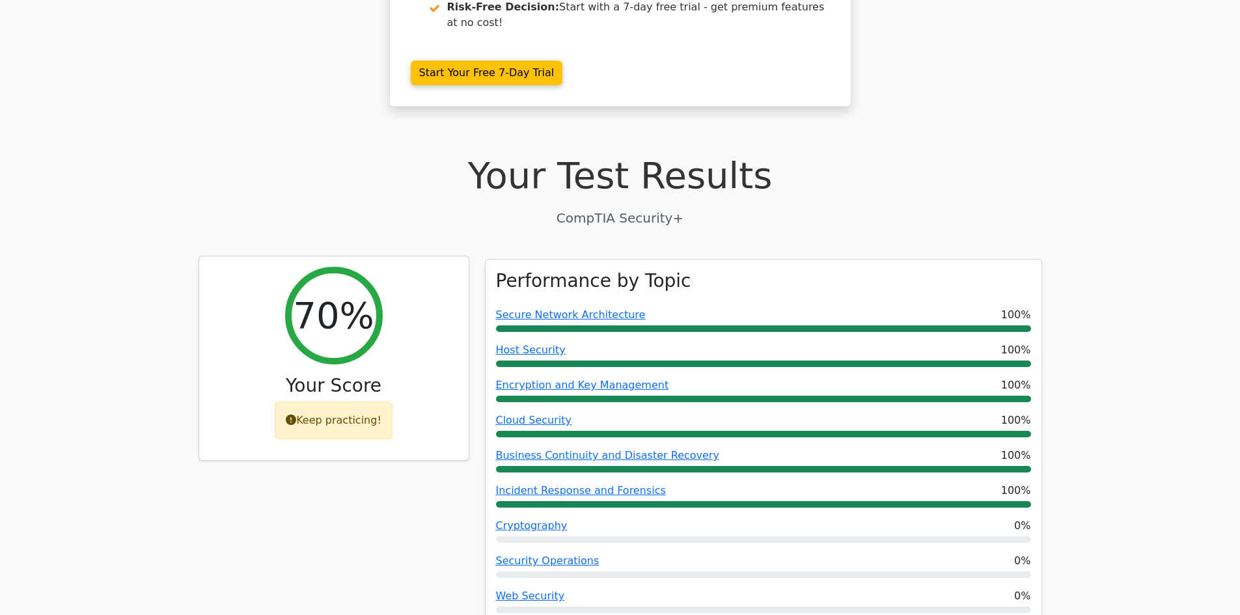
click at [349, 402] on div "Keep practicing!" at bounding box center [334, 421] width 118 height 38
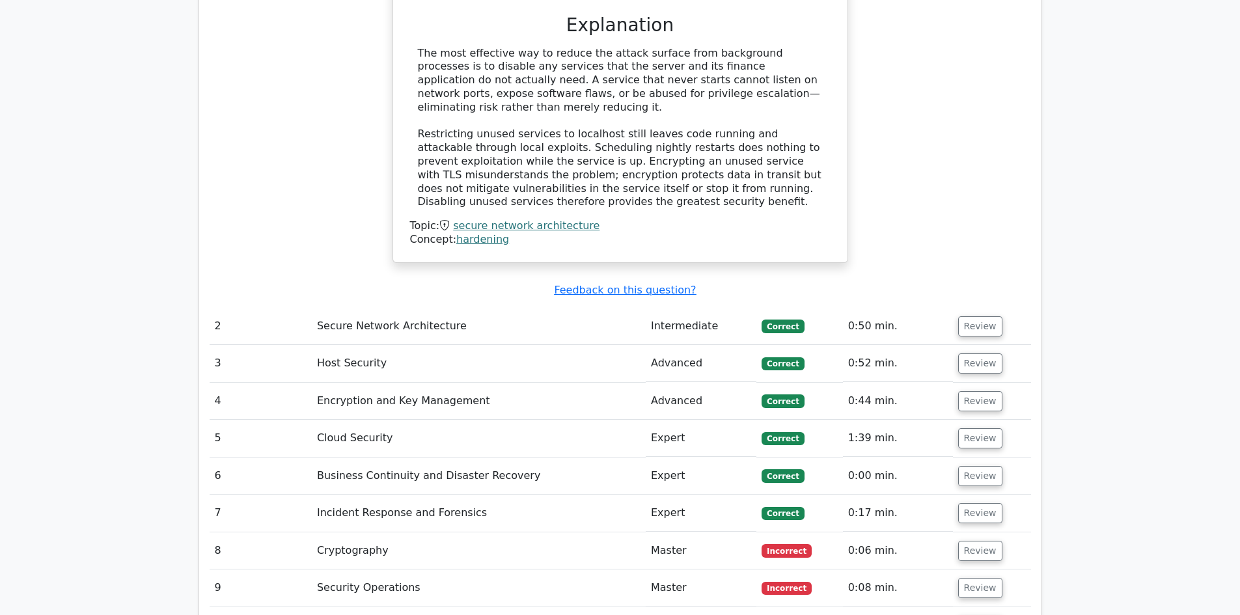
scroll to position [1432, 0]
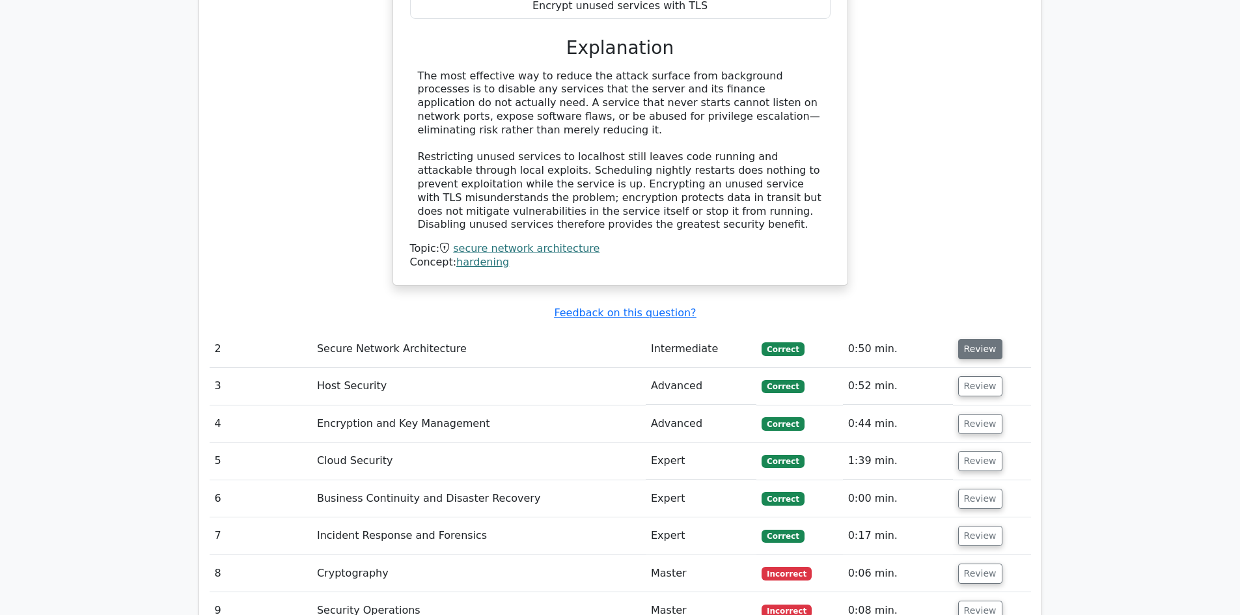
click at [976, 339] on button "Review" at bounding box center [980, 349] width 44 height 20
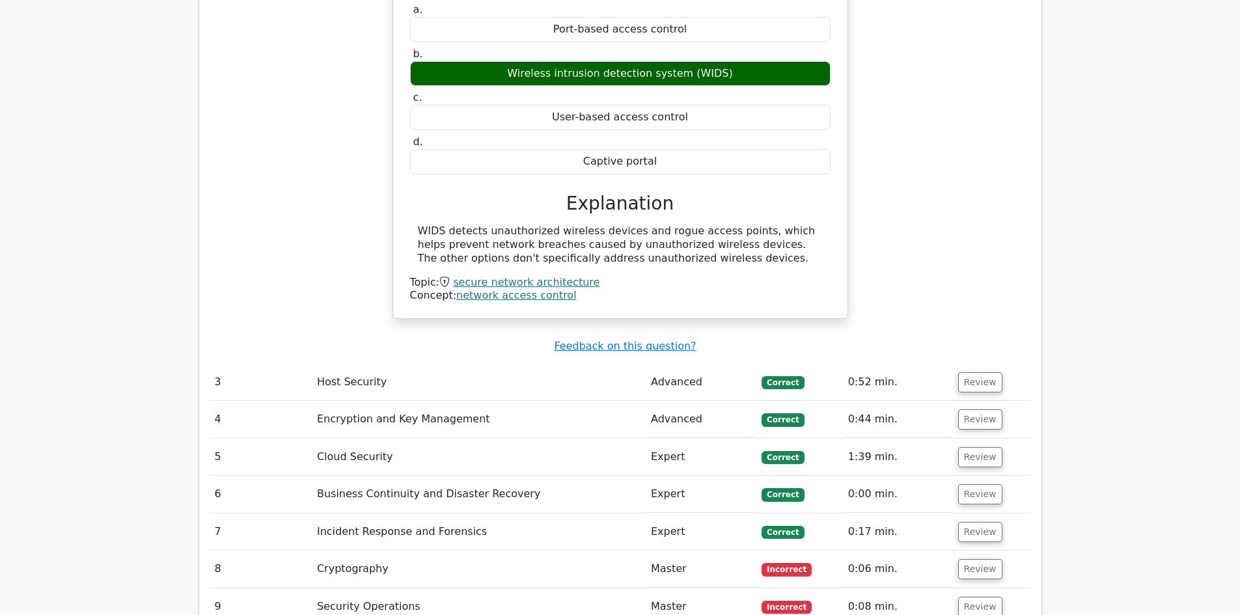
scroll to position [1888, 0]
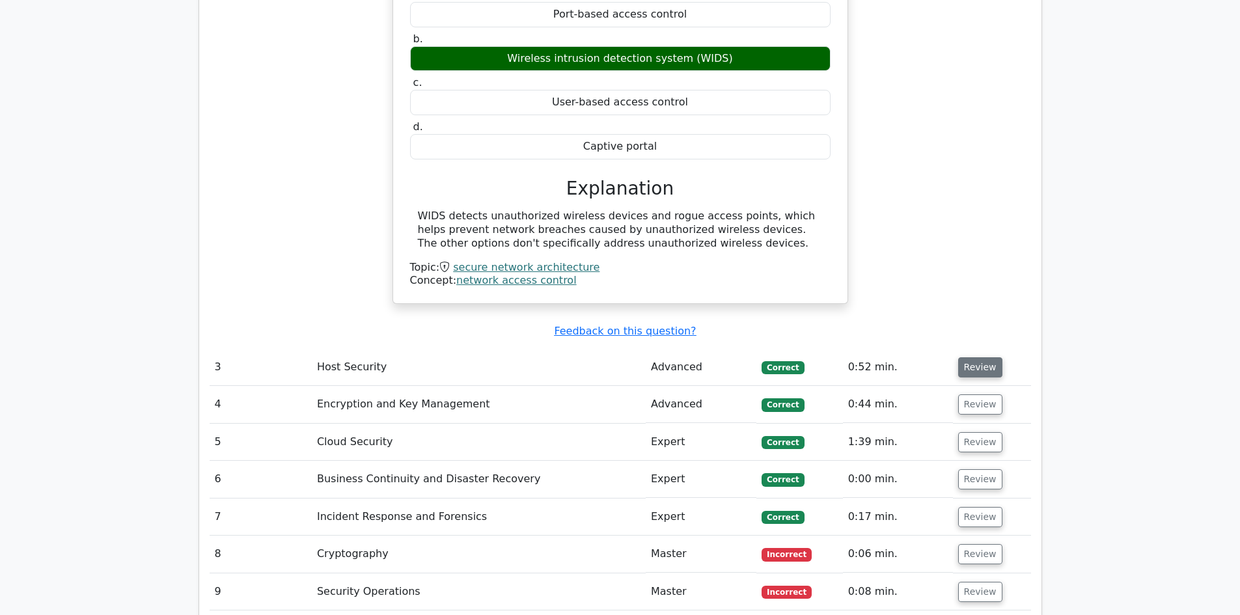
click at [986, 357] on button "Review" at bounding box center [980, 367] width 44 height 20
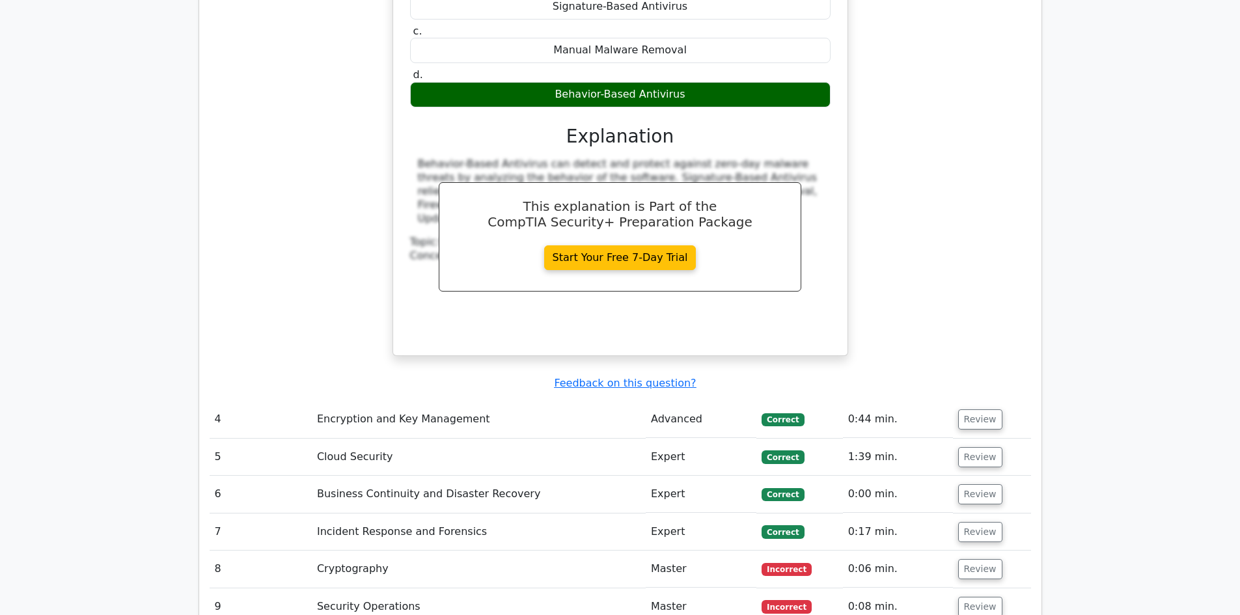
scroll to position [2408, 0]
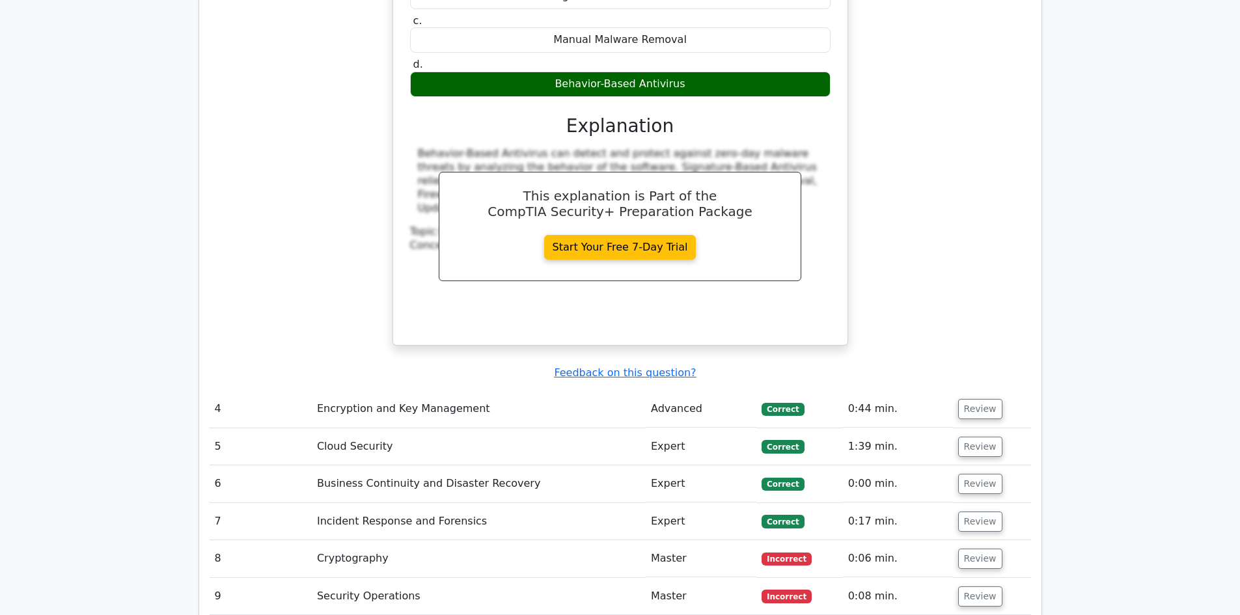
click at [974, 399] on button "Review" at bounding box center [980, 409] width 44 height 20
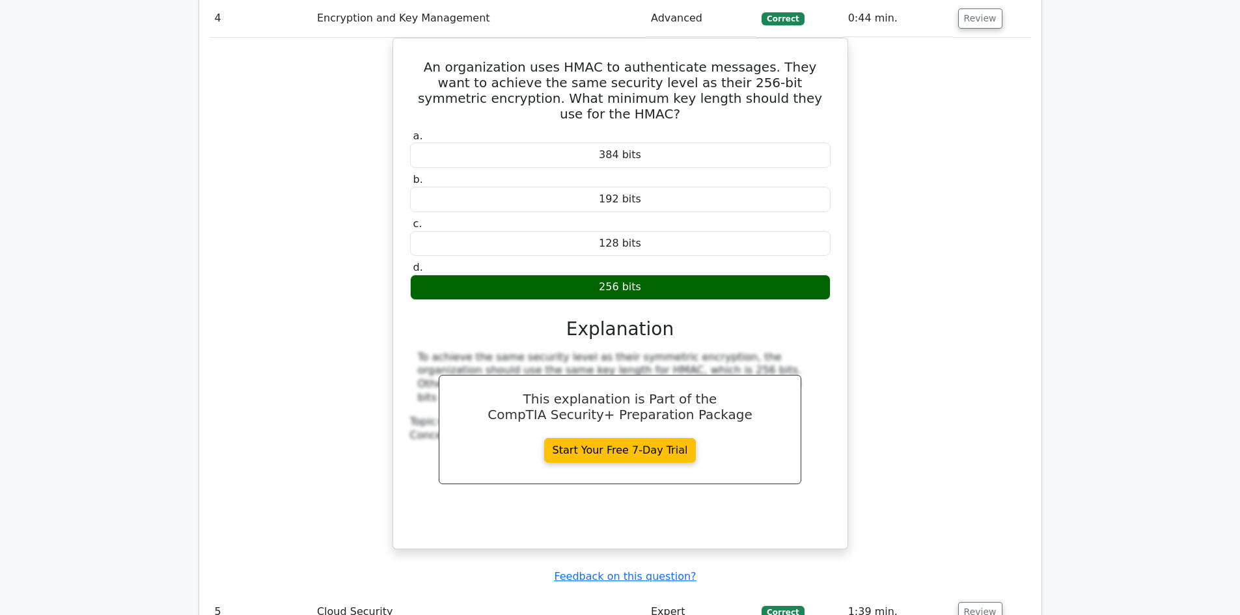
scroll to position [3059, 0]
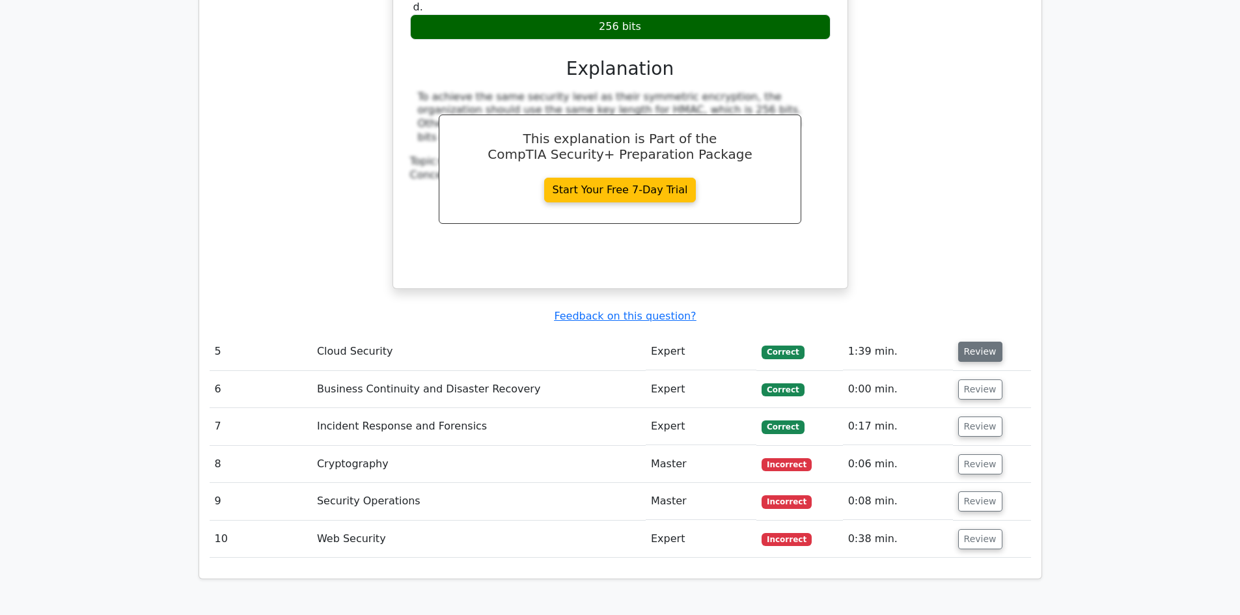
click at [969, 342] on button "Review" at bounding box center [980, 352] width 44 height 20
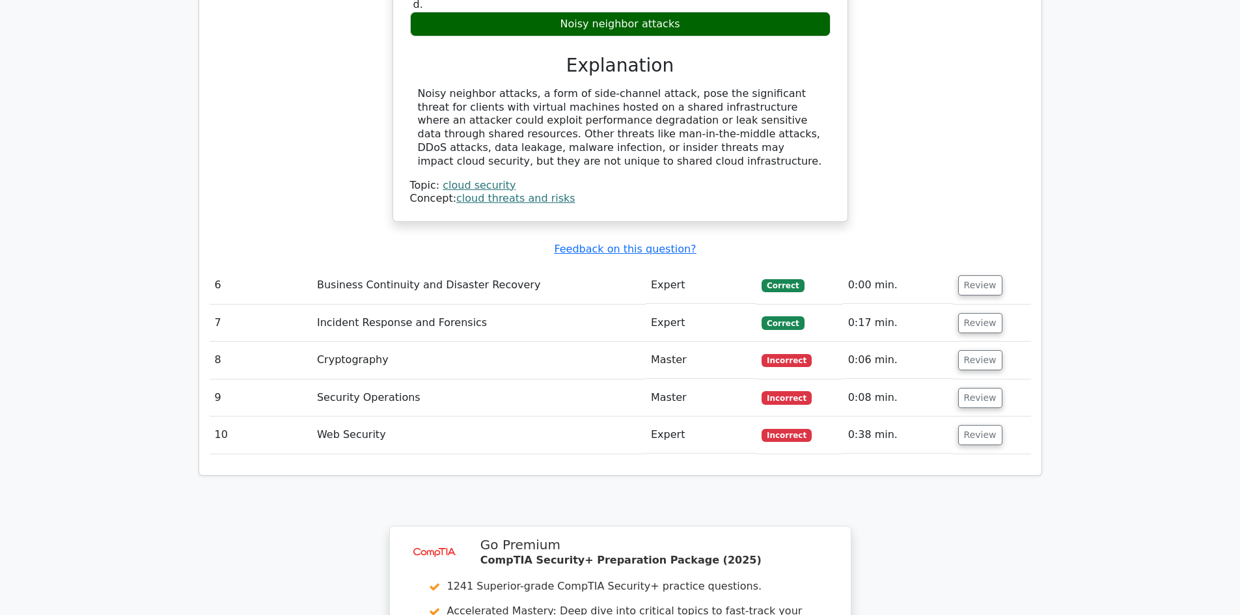
scroll to position [3645, 0]
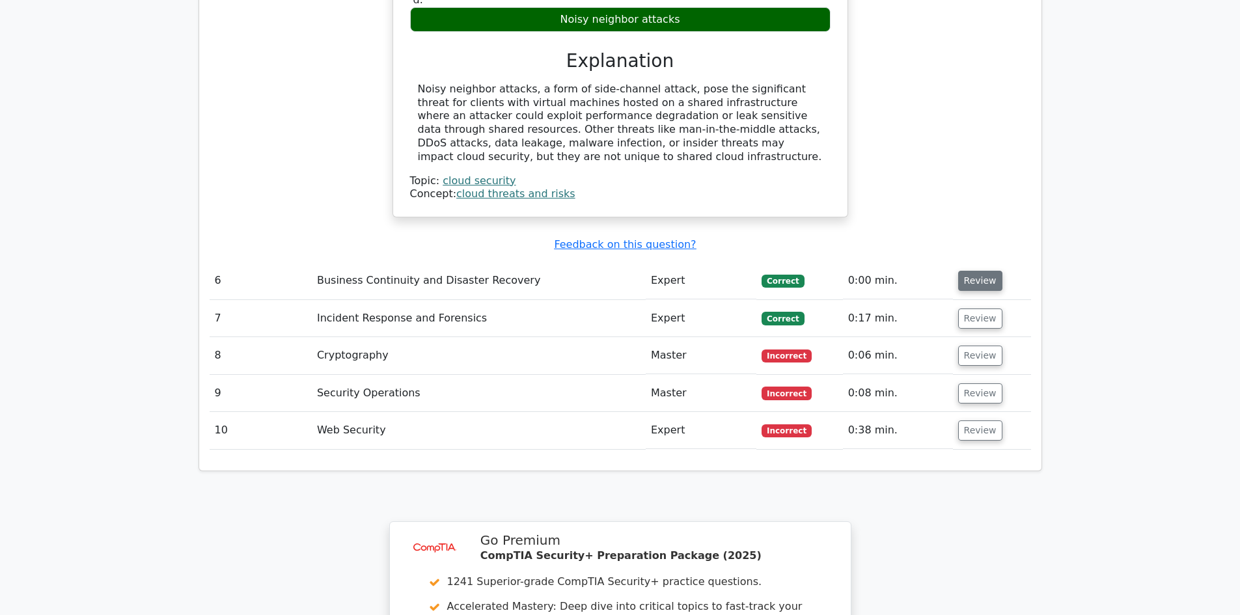
click at [971, 271] on button "Review" at bounding box center [980, 281] width 44 height 20
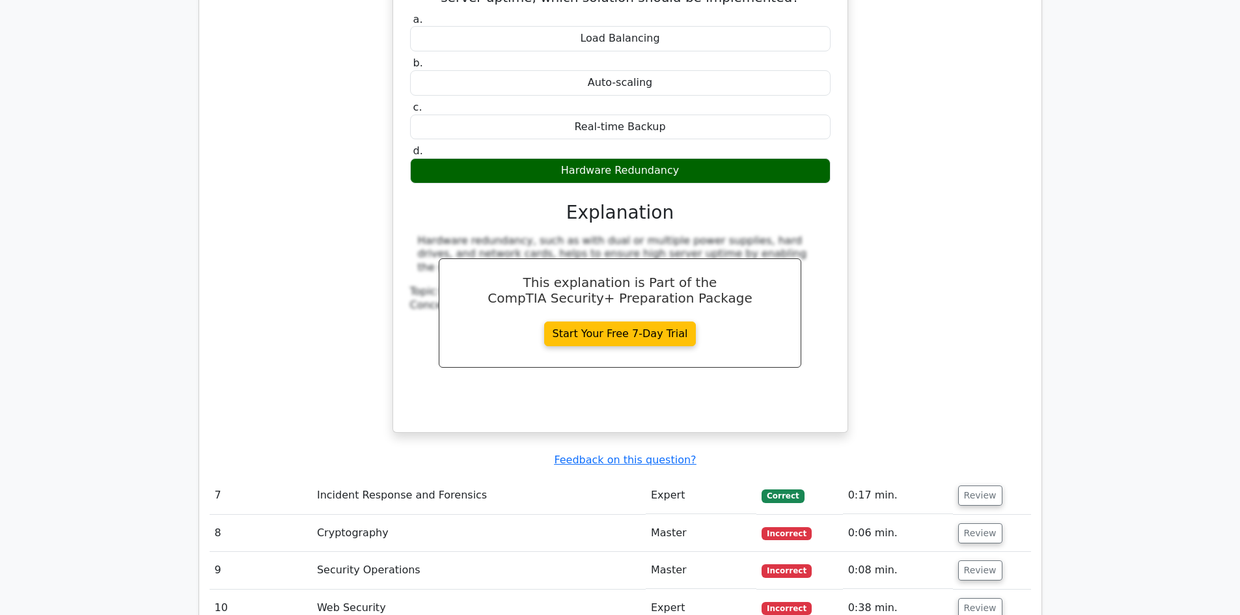
scroll to position [4166, 0]
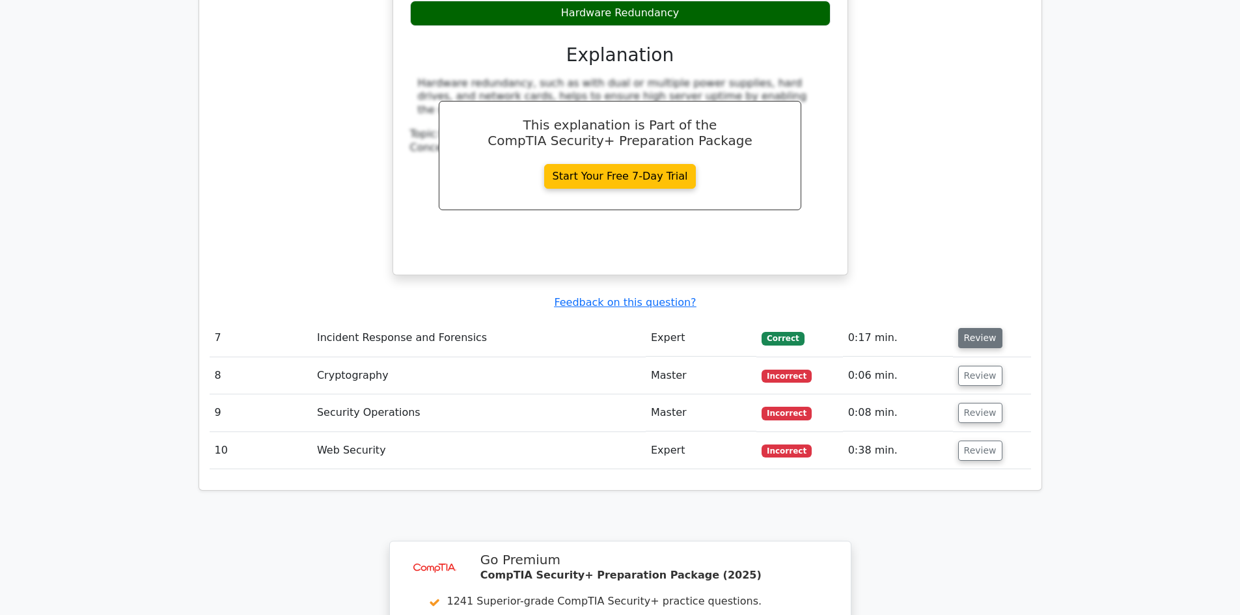
click at [984, 328] on button "Review" at bounding box center [980, 338] width 44 height 20
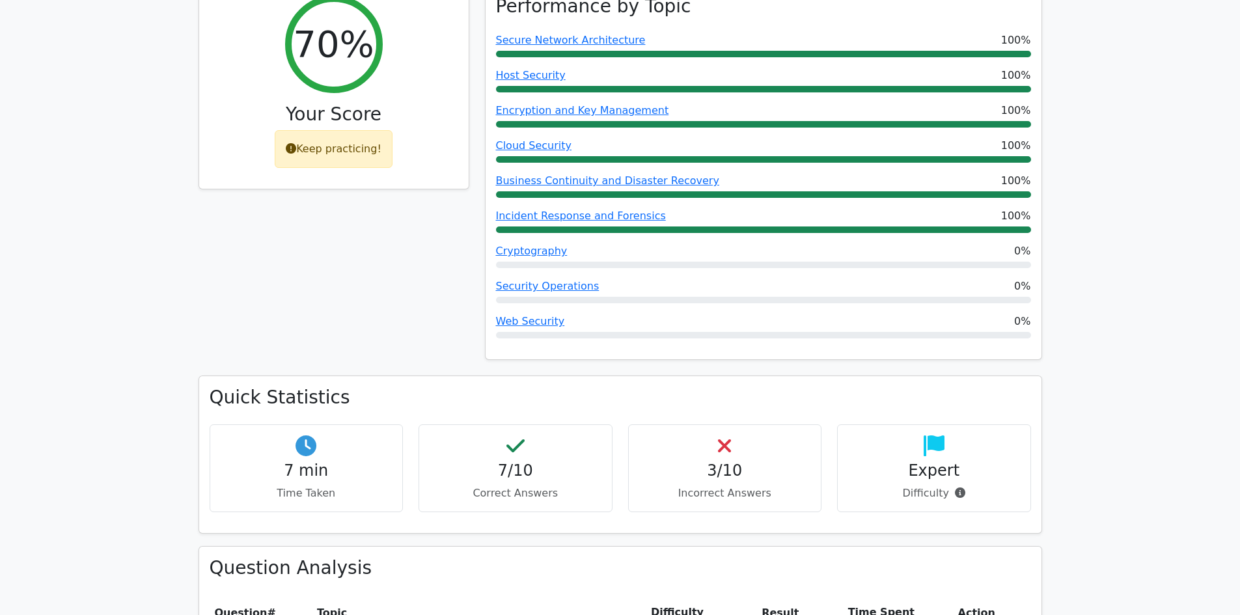
scroll to position [730, 0]
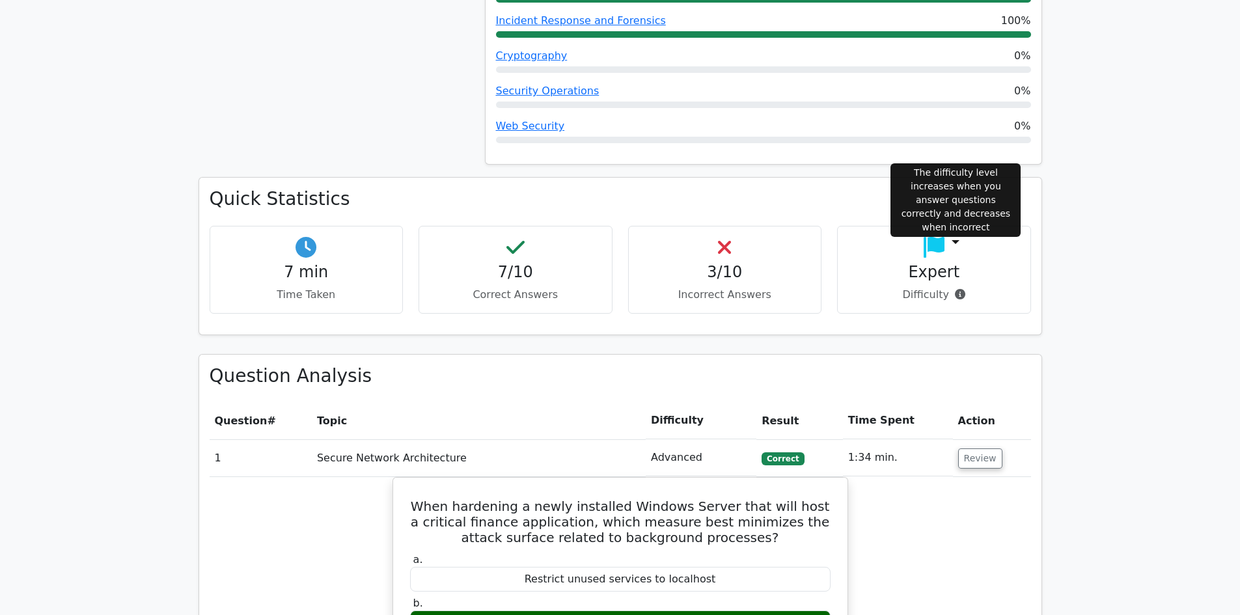
click at [959, 289] on icon at bounding box center [960, 294] width 10 height 10
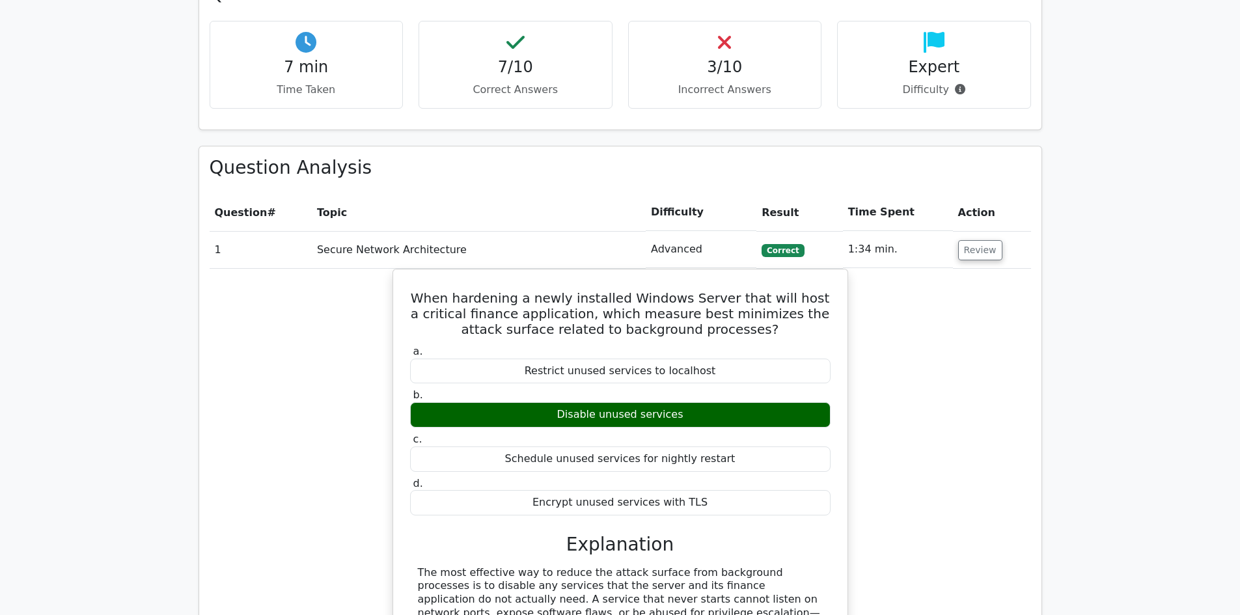
scroll to position [908, 0]
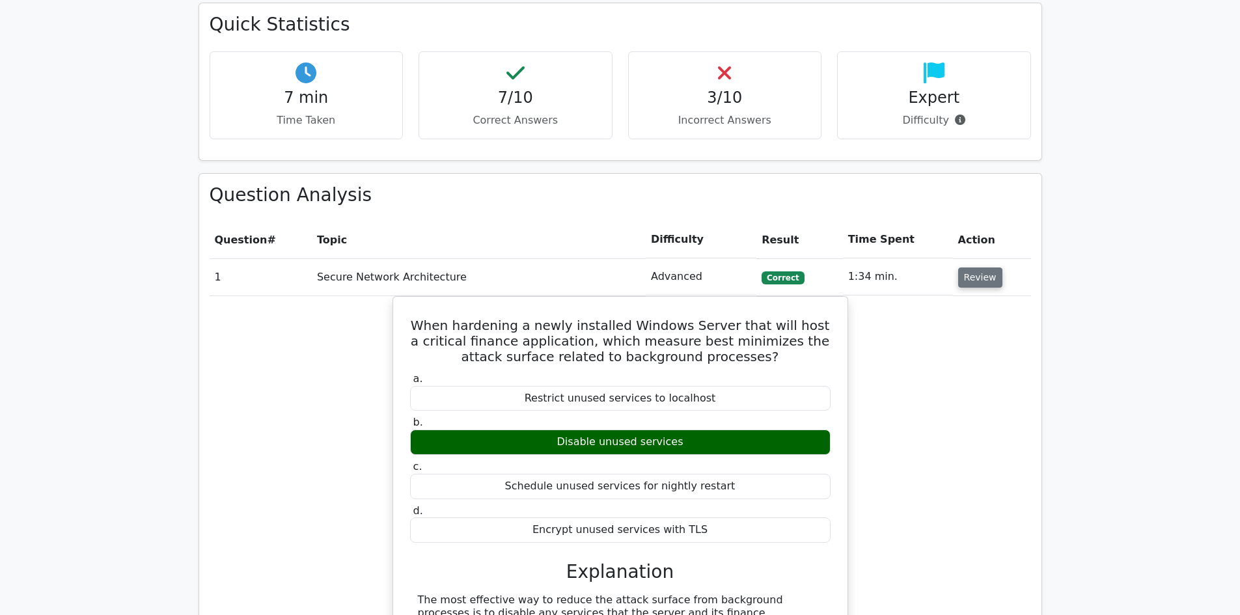
click at [978, 268] on button "Review" at bounding box center [980, 278] width 44 height 20
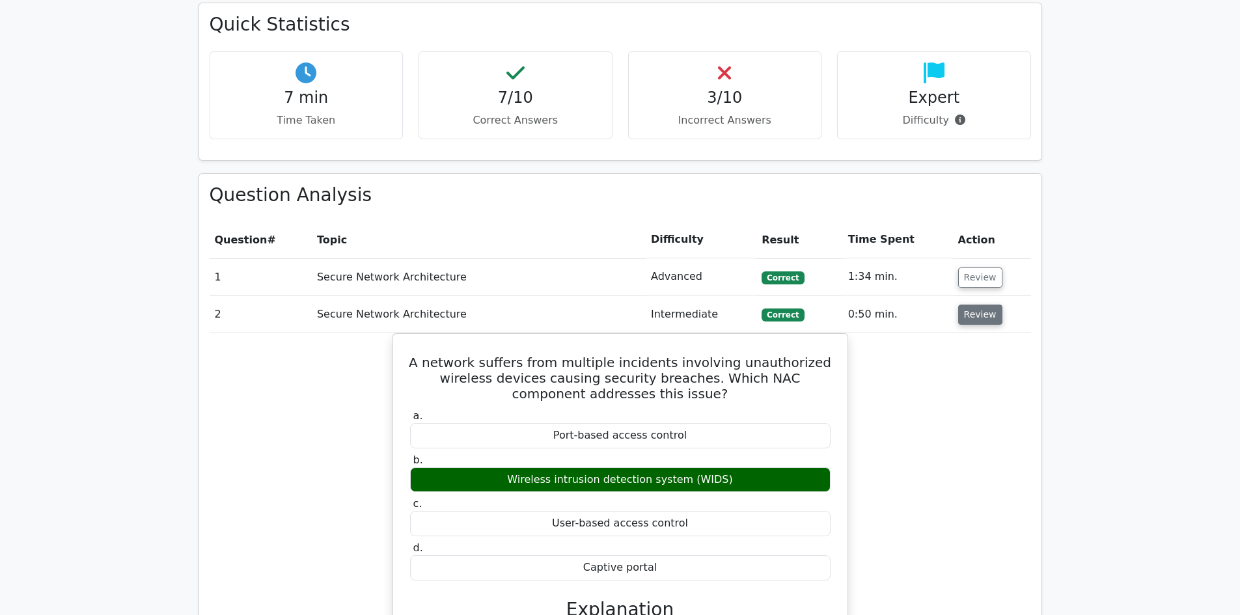
click at [971, 305] on button "Review" at bounding box center [980, 315] width 44 height 20
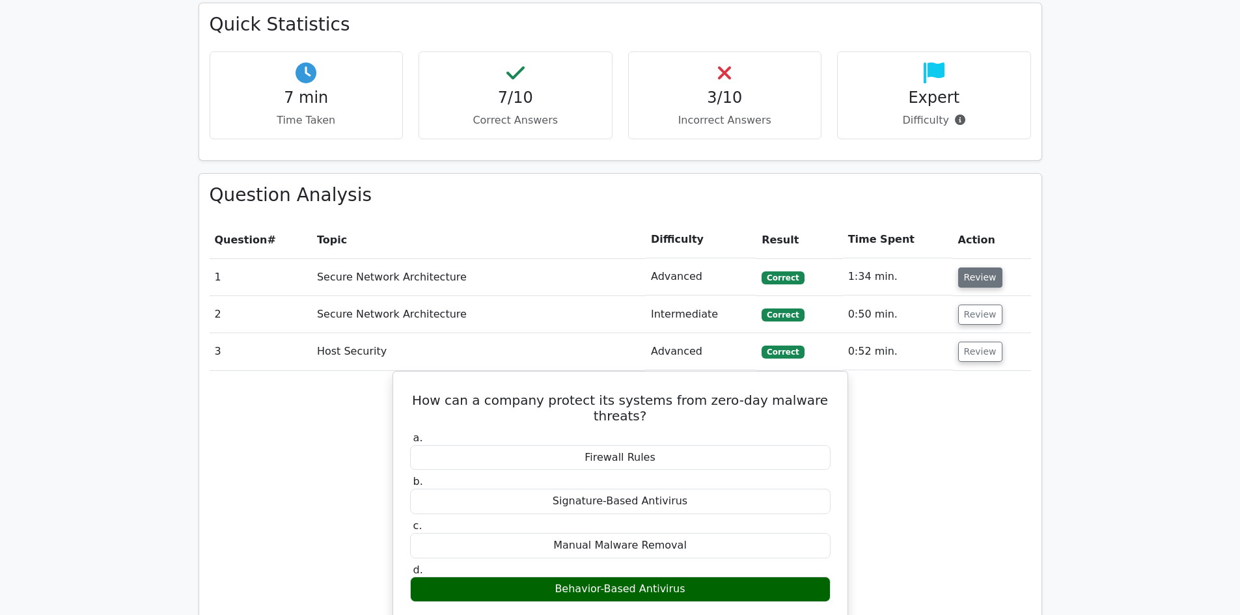
click at [980, 268] on button "Review" at bounding box center [980, 278] width 44 height 20
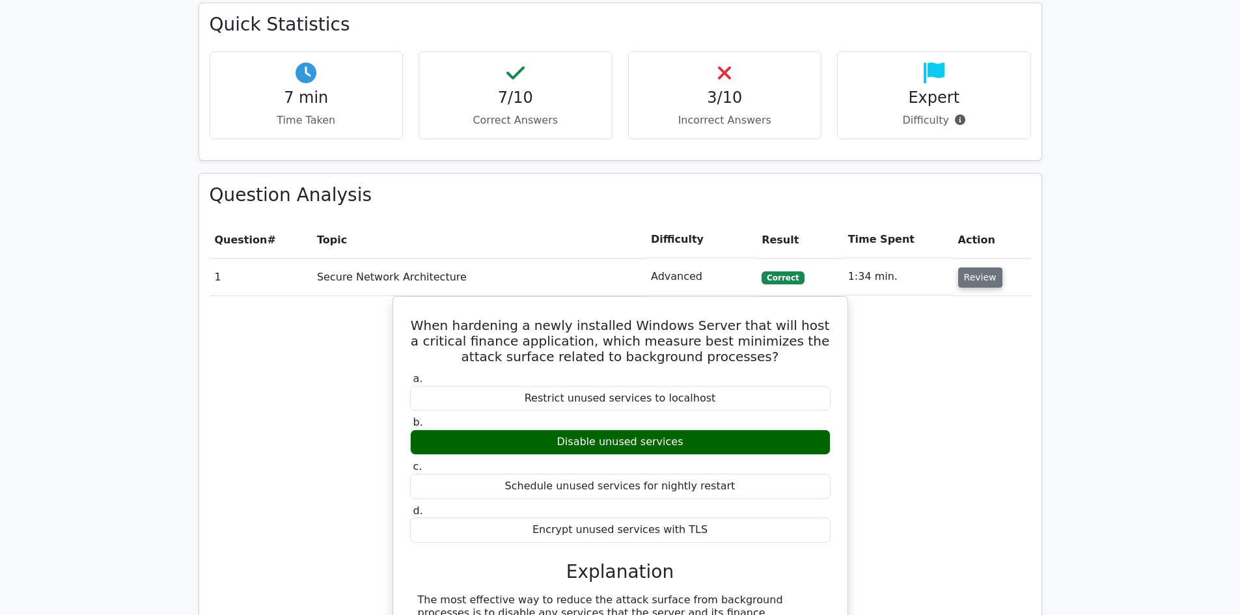
click at [972, 268] on button "Review" at bounding box center [980, 278] width 44 height 20
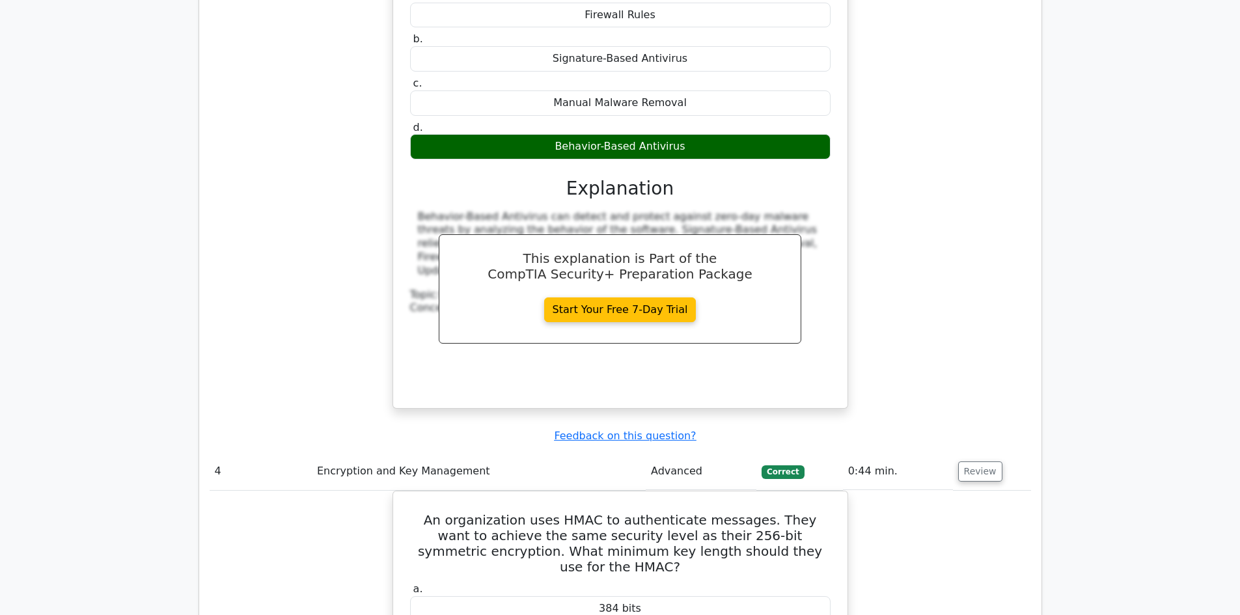
scroll to position [1429, 0]
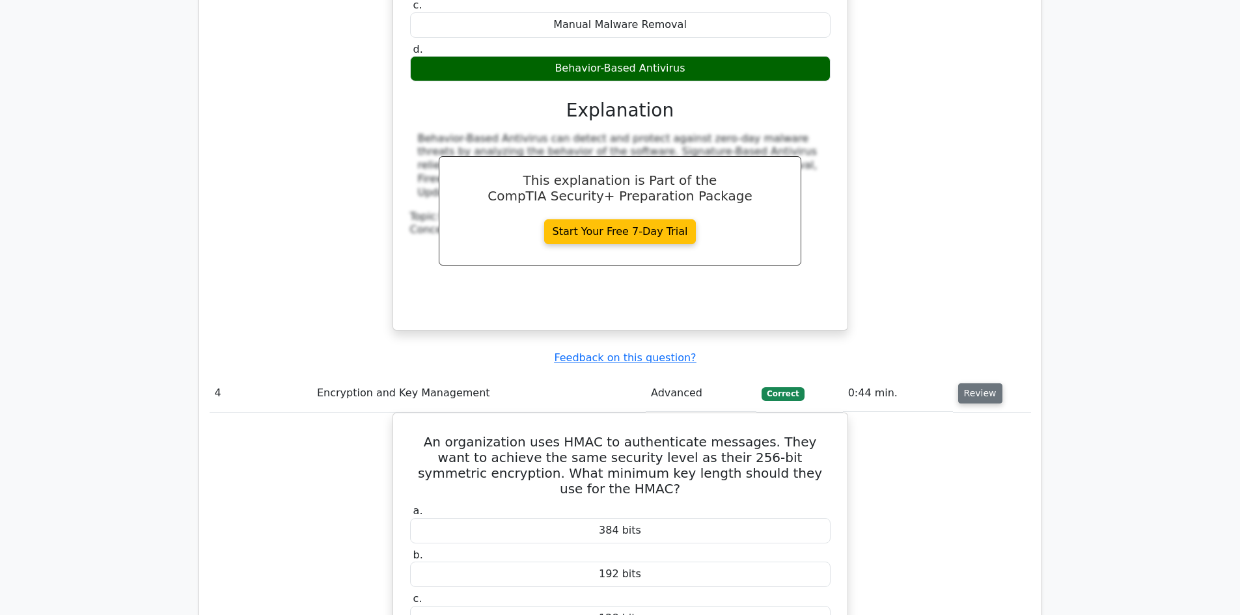
click at [972, 383] on button "Review" at bounding box center [980, 393] width 44 height 20
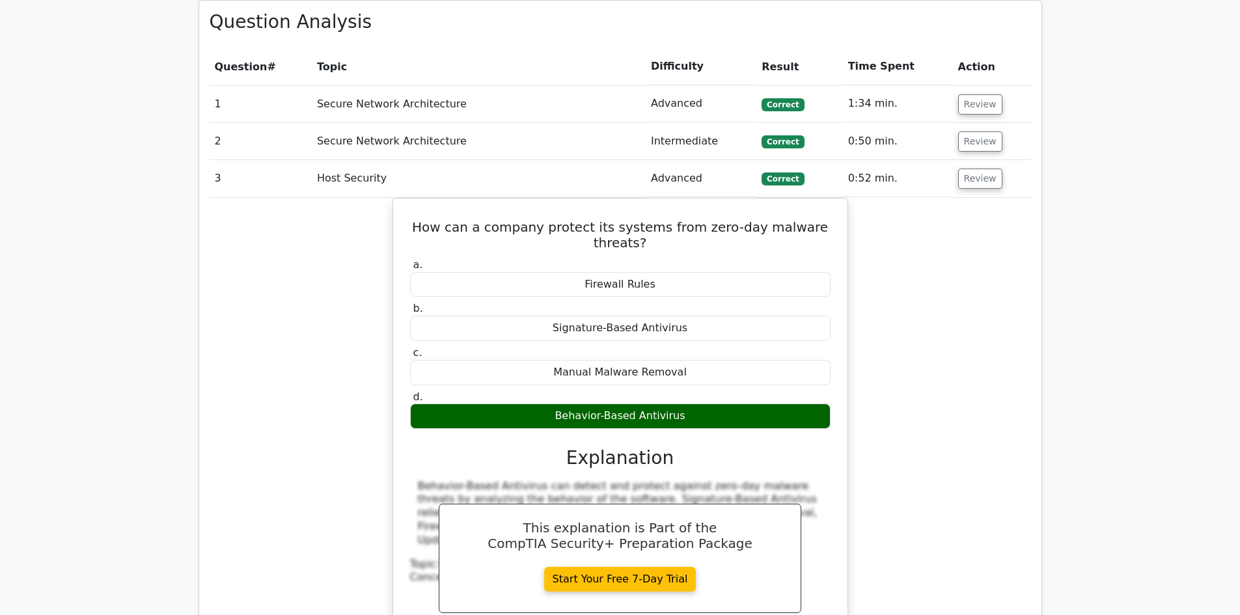
scroll to position [1038, 0]
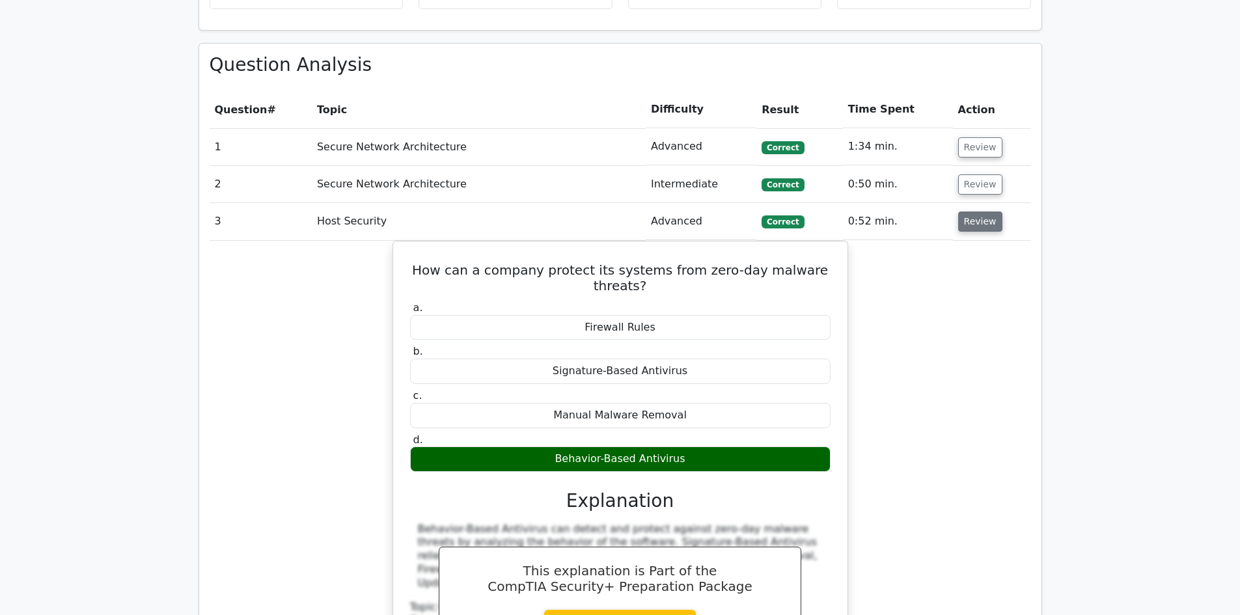
click at [980, 212] on button "Review" at bounding box center [980, 222] width 44 height 20
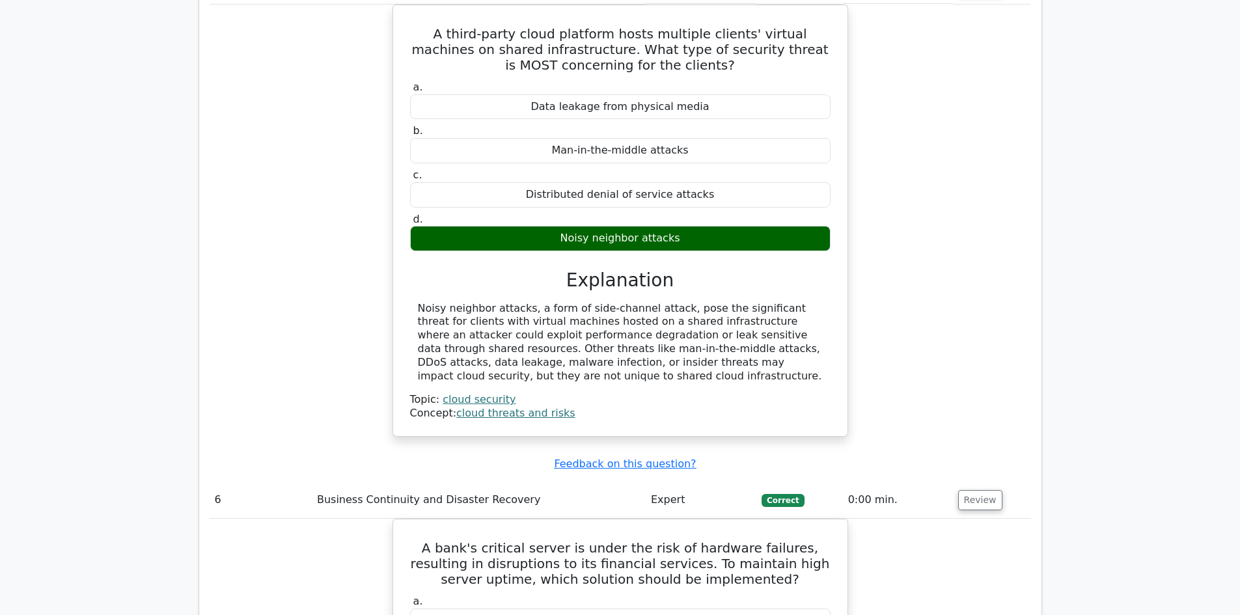
scroll to position [1559, 0]
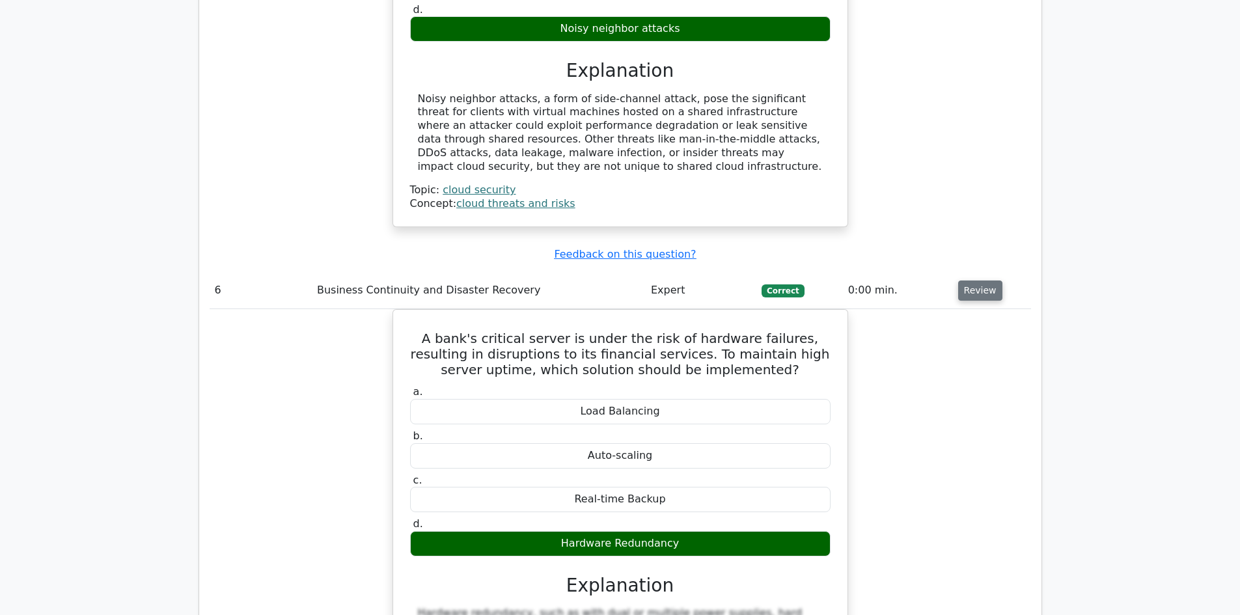
click at [969, 281] on button "Review" at bounding box center [980, 291] width 44 height 20
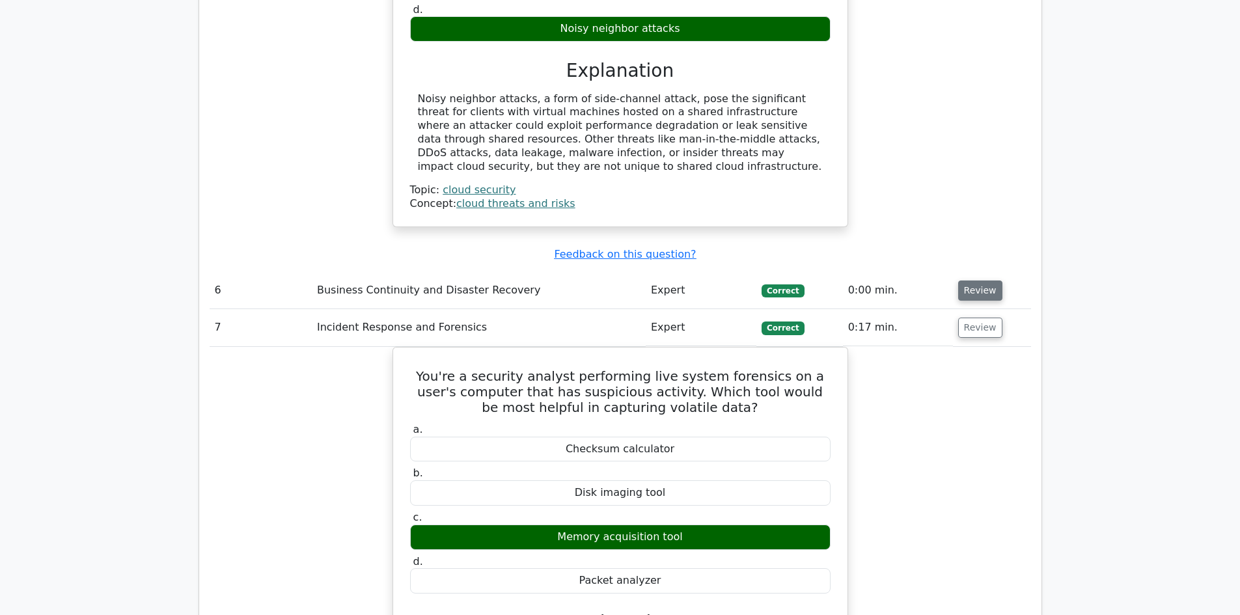
click at [968, 281] on button "Review" at bounding box center [980, 291] width 44 height 20
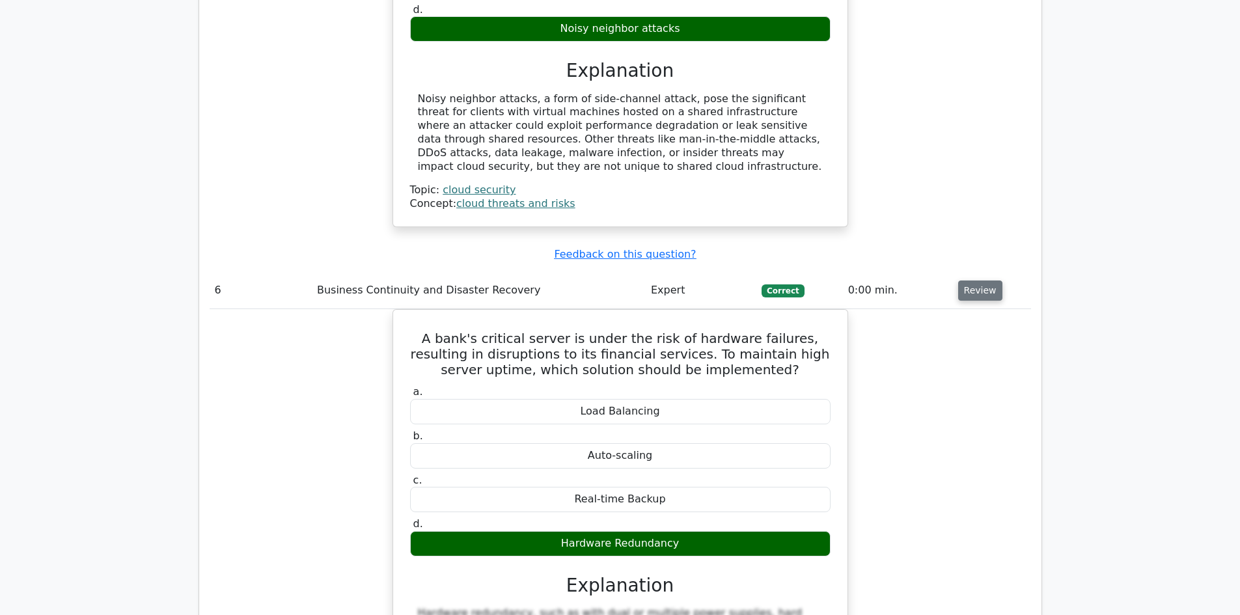
click at [974, 281] on button "Review" at bounding box center [980, 291] width 44 height 20
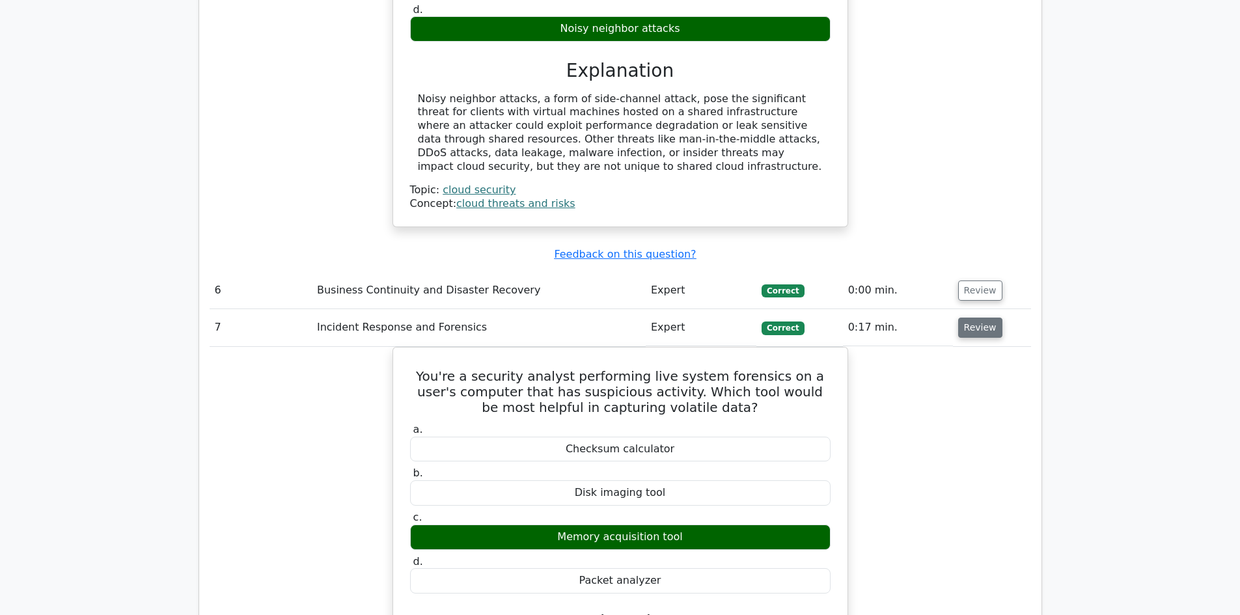
click at [970, 318] on button "Review" at bounding box center [980, 328] width 44 height 20
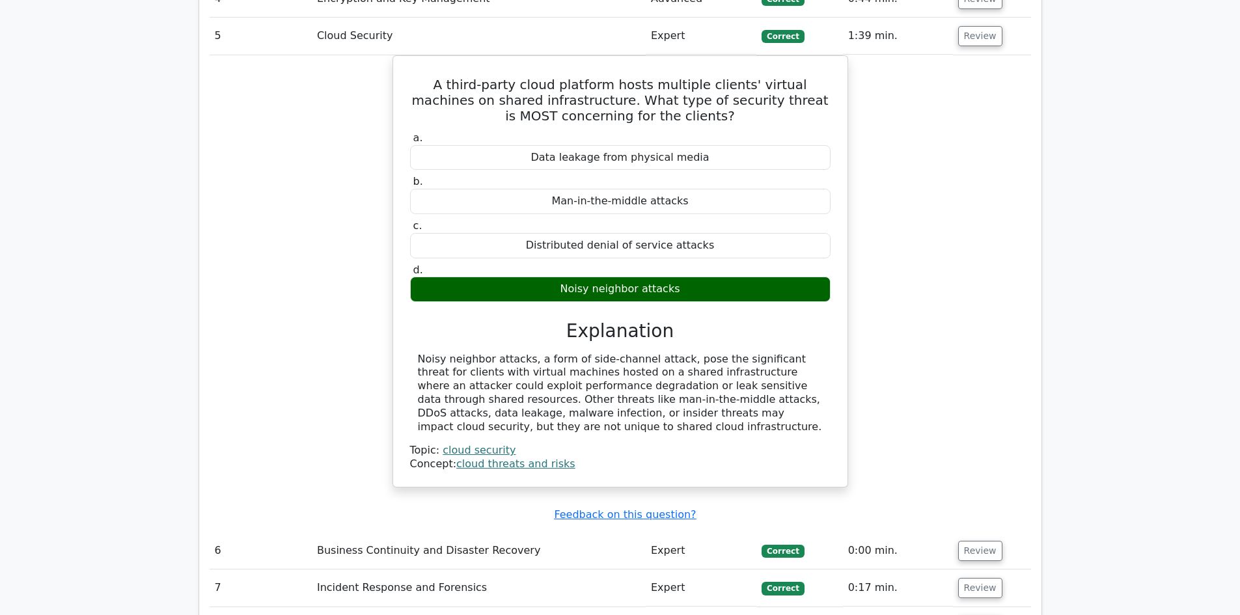
scroll to position [1038, 0]
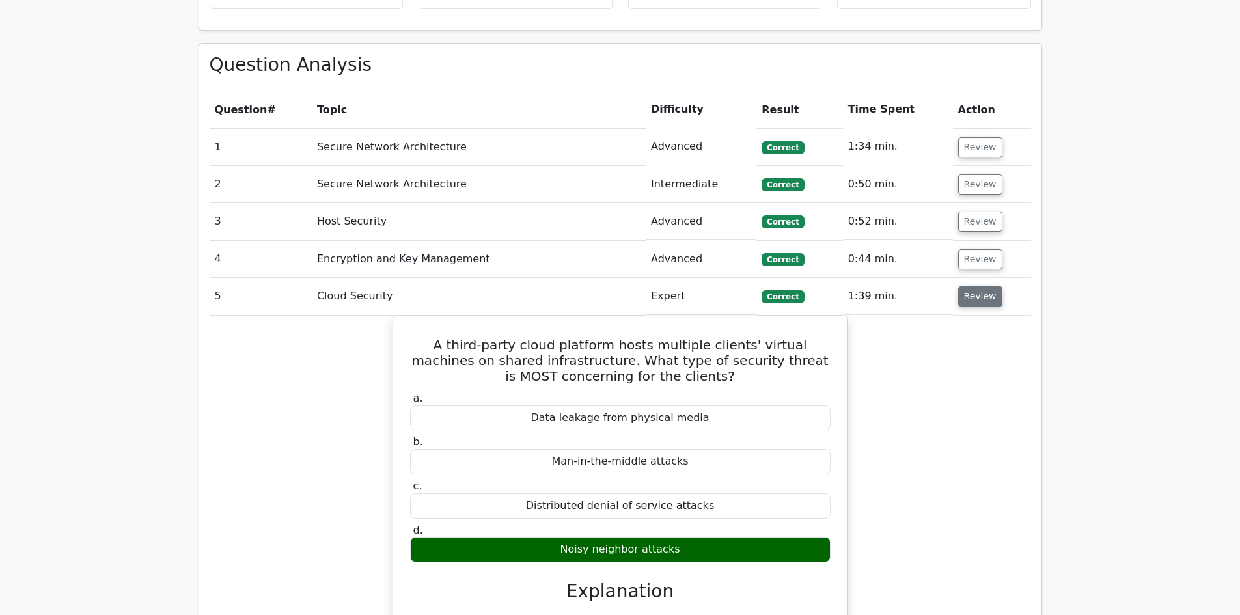
click at [977, 286] on button "Review" at bounding box center [980, 296] width 44 height 20
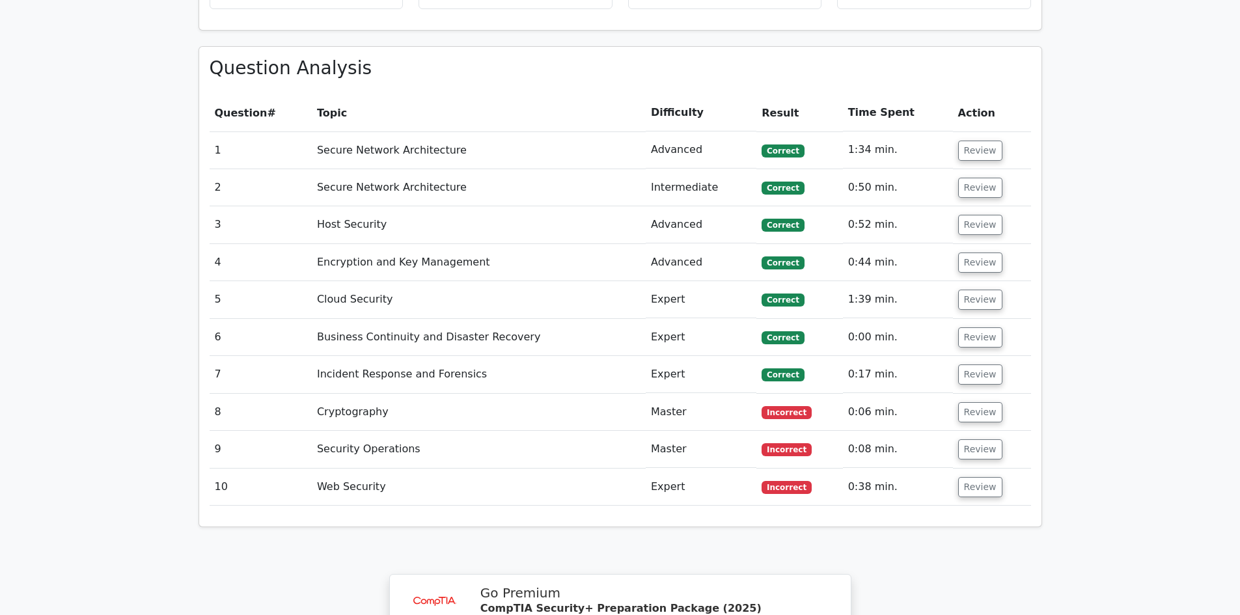
scroll to position [973, 0]
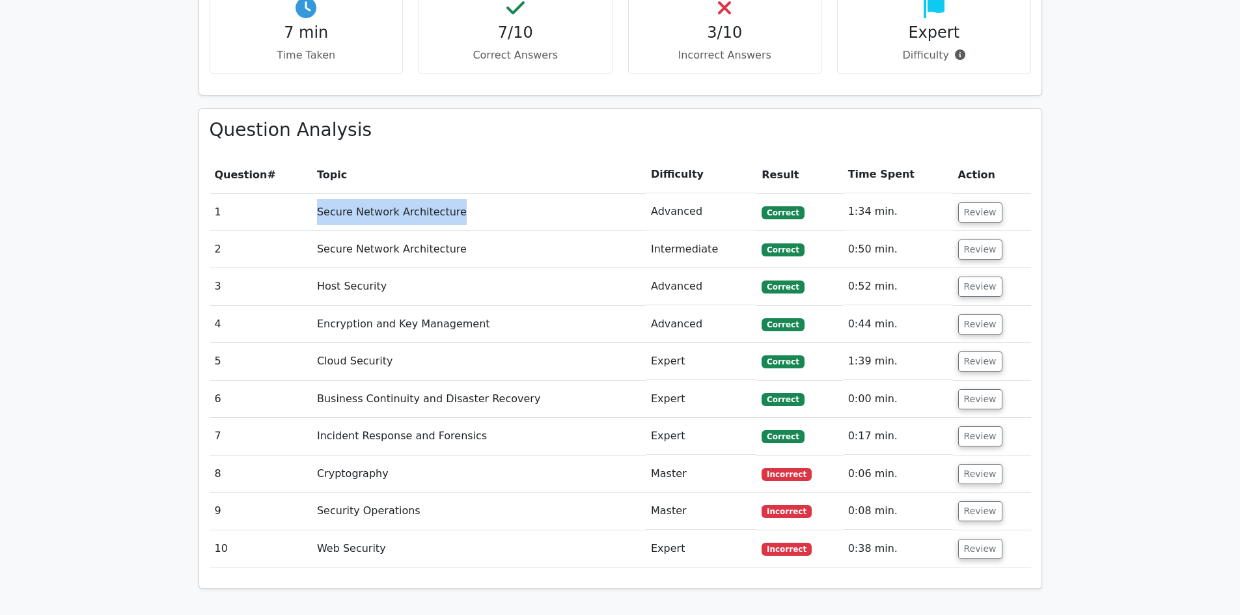
drag, startPoint x: 316, startPoint y: 167, endPoint x: 501, endPoint y: 175, distance: 185.0
click at [501, 193] on td "Secure Network Architecture" at bounding box center [479, 211] width 334 height 37
copy td "Secure Network Architecture"
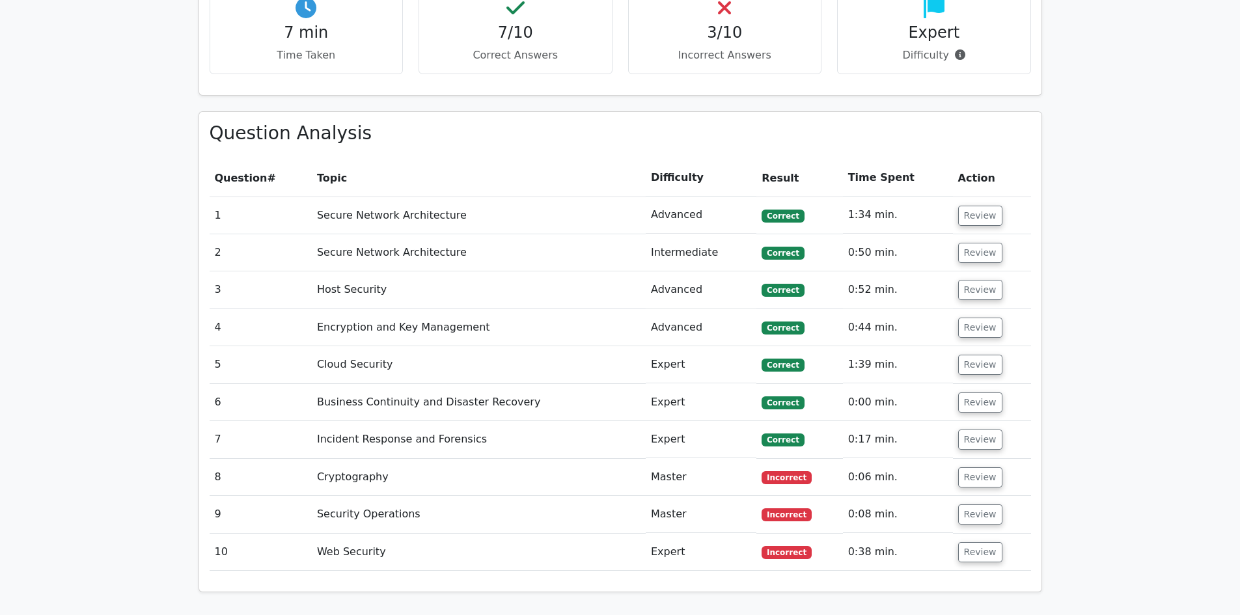
click at [367, 570] on div "Your Test Results CompTIA Security+ 70% Your Score Keep practicing! Performance…" at bounding box center [620, 233] width 859 height 1647
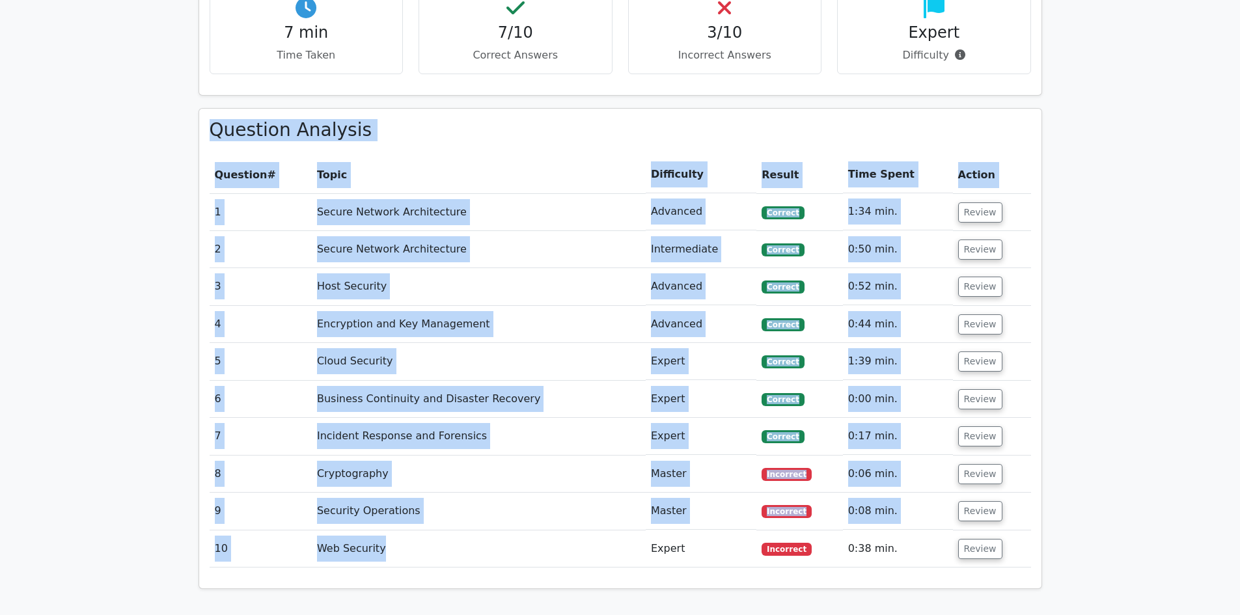
drag, startPoint x: 211, startPoint y: 85, endPoint x: 473, endPoint y: 502, distance: 492.5
click at [472, 505] on div "Question Analysis Question # Topic Difficulty Result Time Spent Action 1 Secure…" at bounding box center [620, 349] width 842 height 480
copy div "Question Analysis Question # Topic Difficulty Result Time Spent Action 1 Secure…"
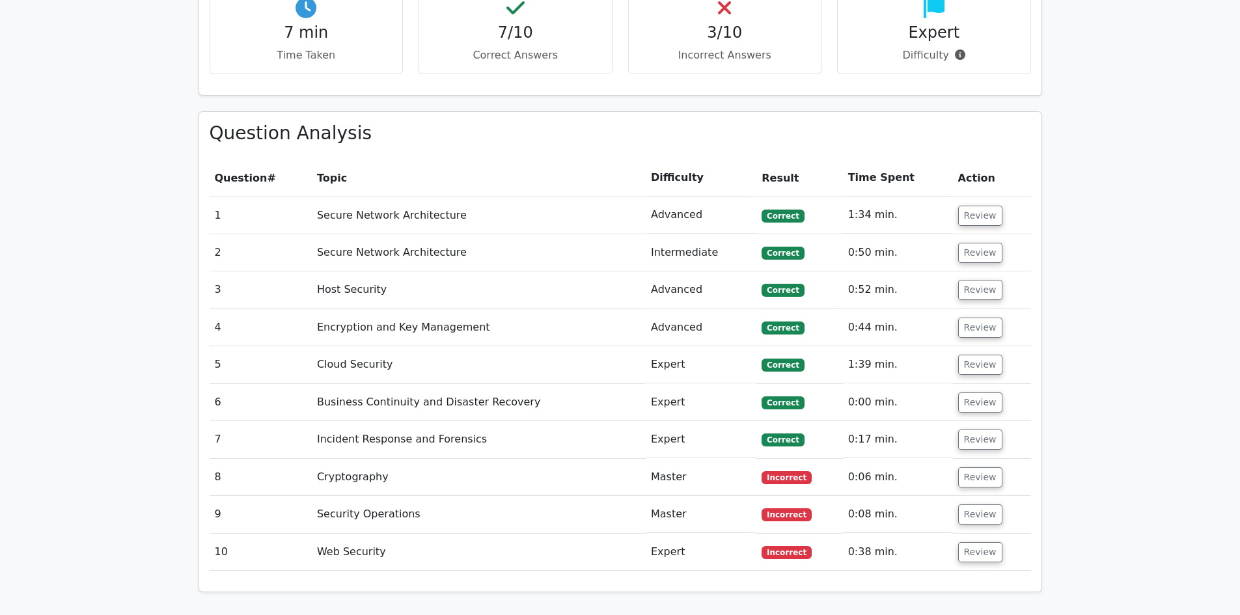
click at [1180, 203] on main "image/svg+xml Go Premium CompTIA Security+ Preparation Package (2025) 1241 Supe…" at bounding box center [620, 63] width 1240 height 1988
